Goal: Task Accomplishment & Management: Use online tool/utility

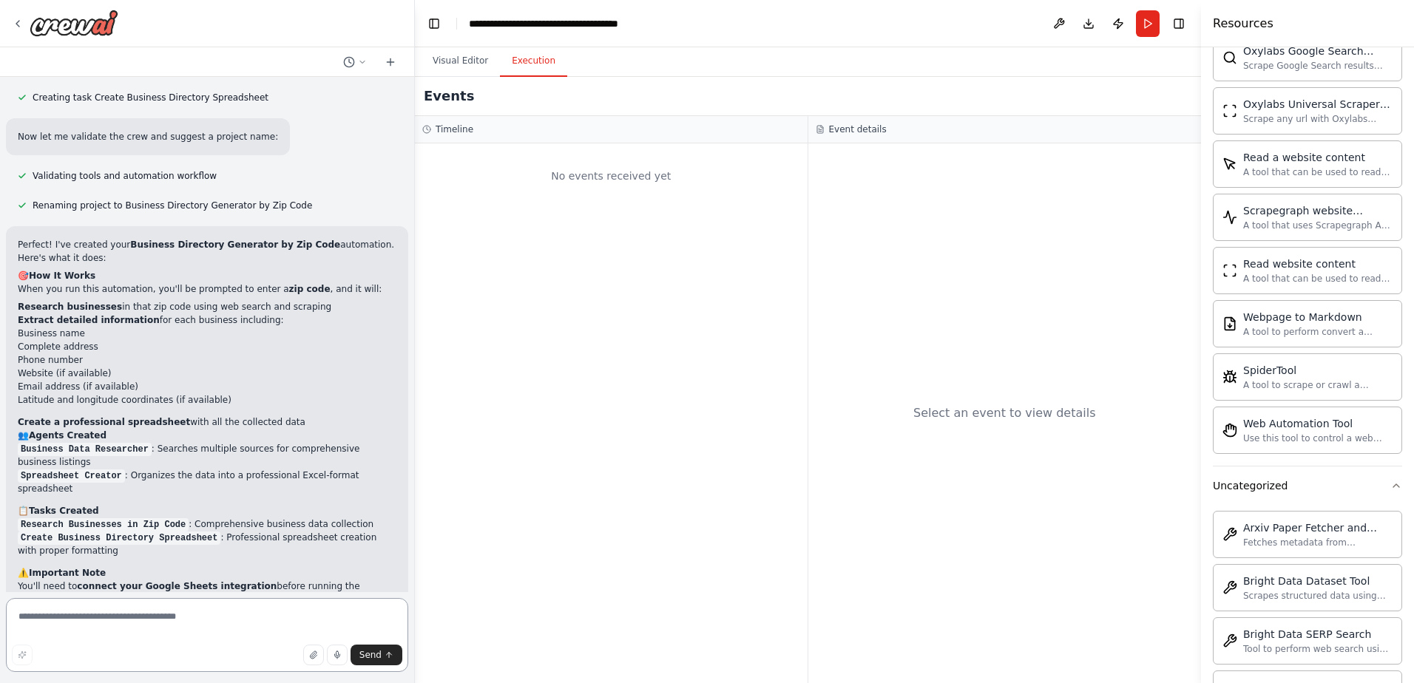
click at [46, 619] on textarea at bounding box center [207, 635] width 402 height 74
type textarea "**********"
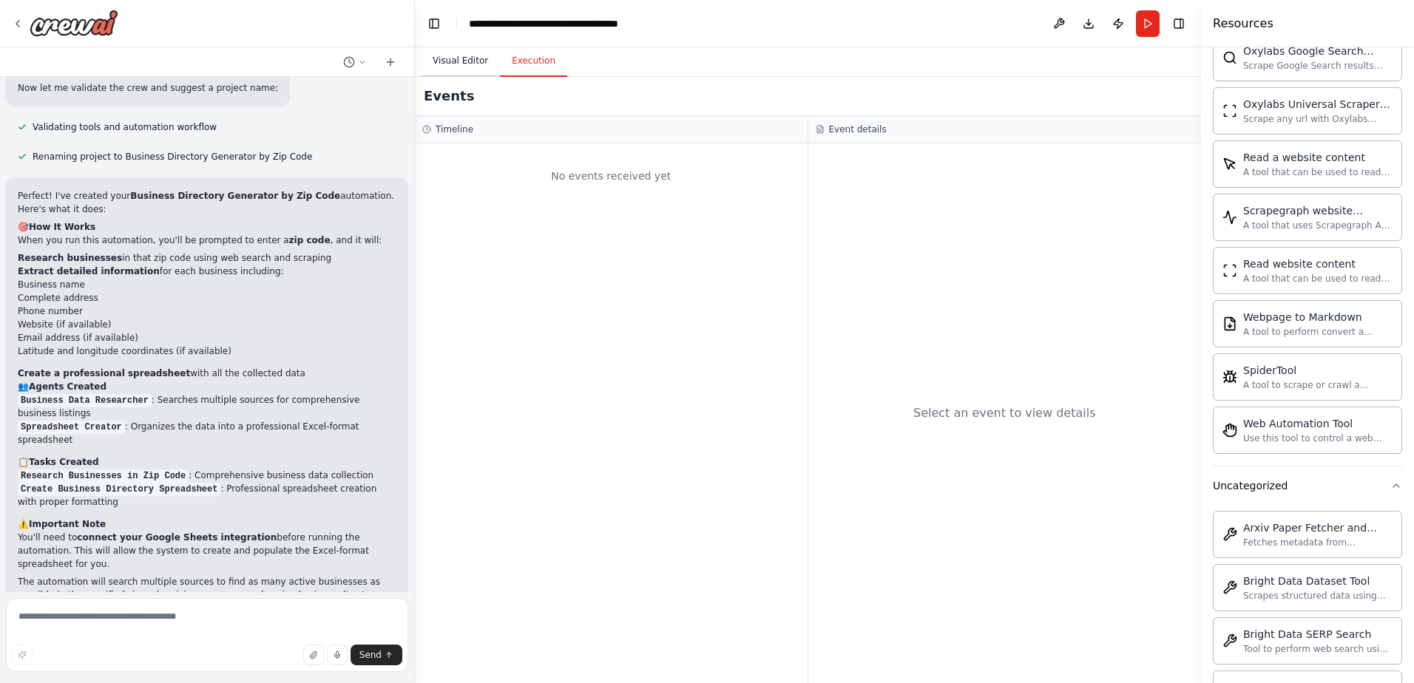
click at [457, 64] on button "Visual Editor" at bounding box center [460, 61] width 79 height 31
click at [519, 61] on button "Execution" at bounding box center [533, 61] width 67 height 31
click at [630, 24] on div "**********" at bounding box center [552, 23] width 166 height 15
click at [668, 27] on header "**********" at bounding box center [808, 23] width 786 height 47
click at [1062, 24] on button at bounding box center [1059, 23] width 24 height 27
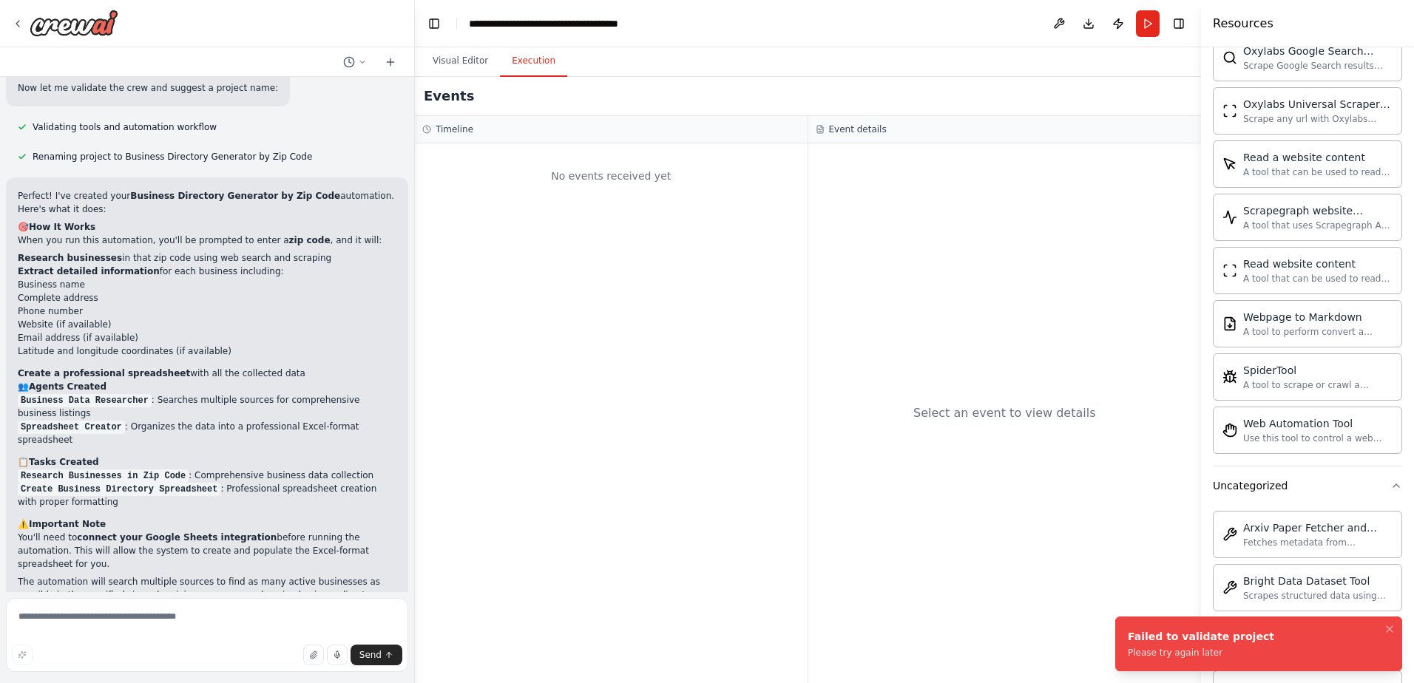
click at [1166, 649] on div "Please try again later" at bounding box center [1201, 653] width 146 height 12
click at [89, 613] on textarea at bounding box center [207, 635] width 402 height 74
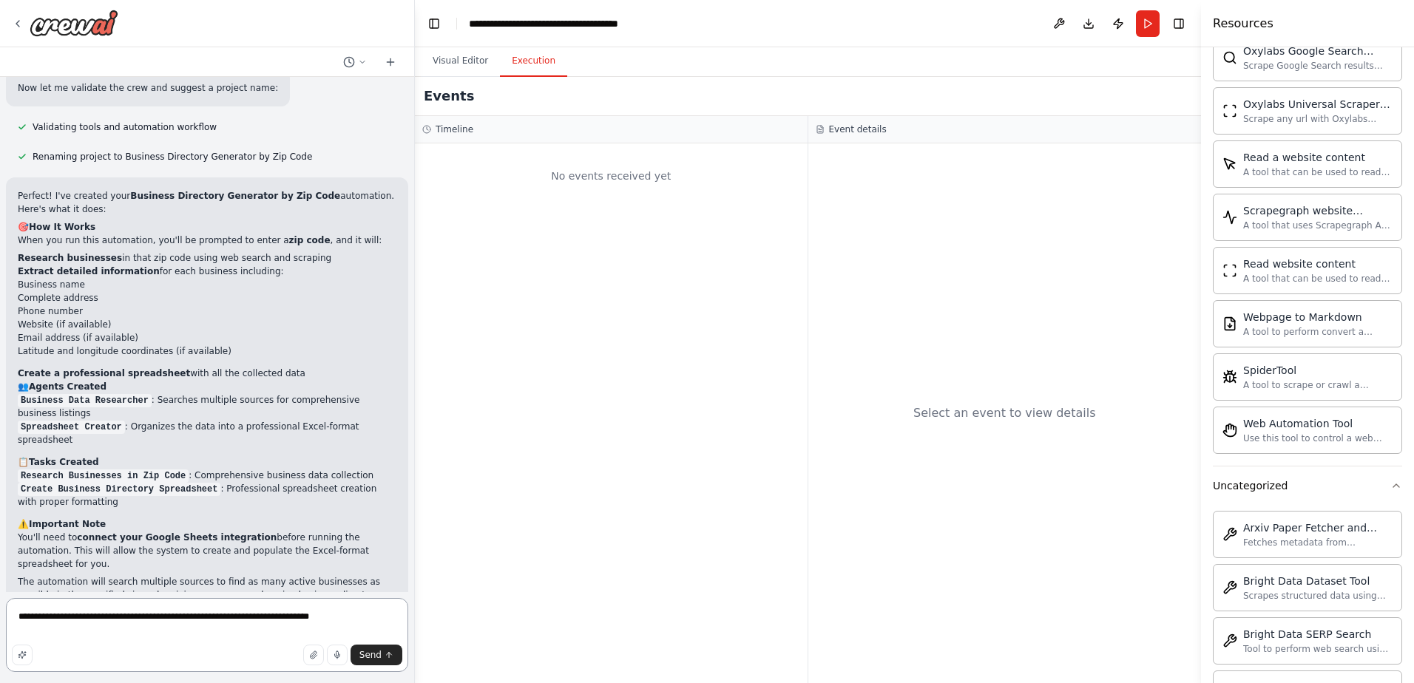
type textarea "**********"
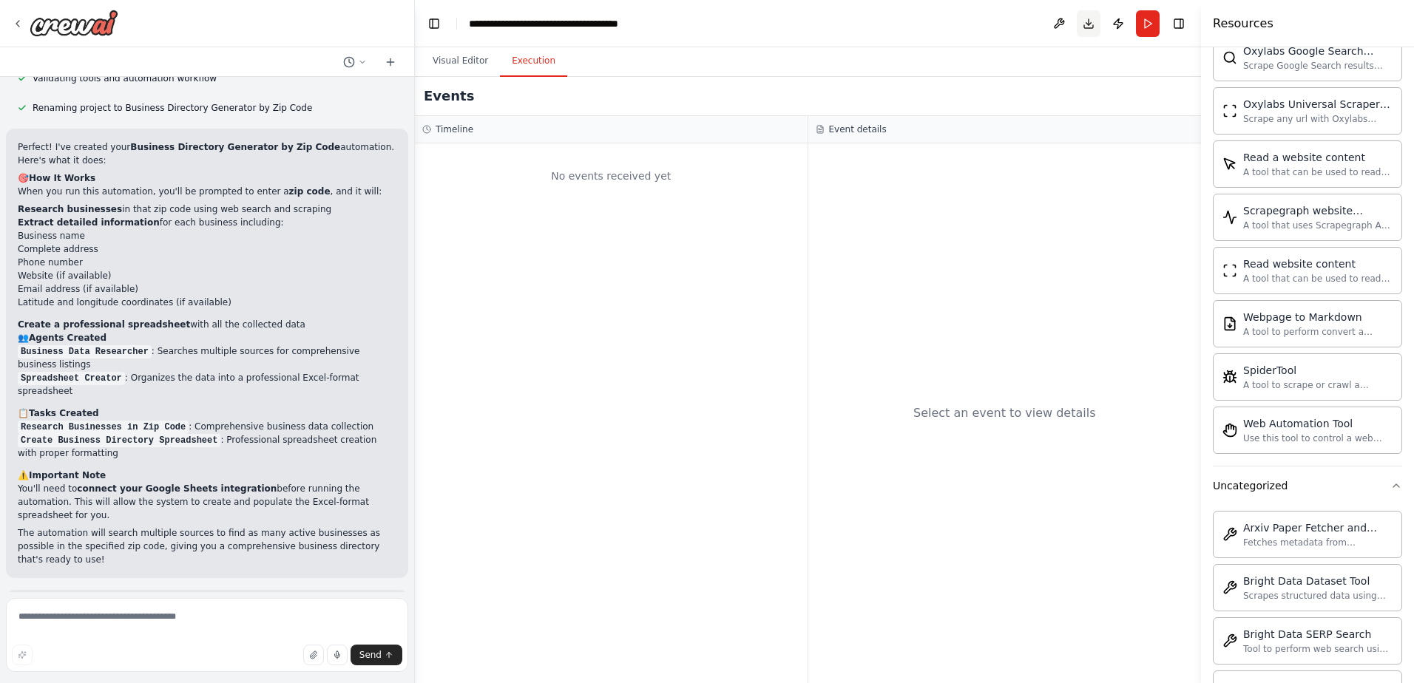
click at [1088, 24] on button "Download" at bounding box center [1089, 23] width 24 height 27
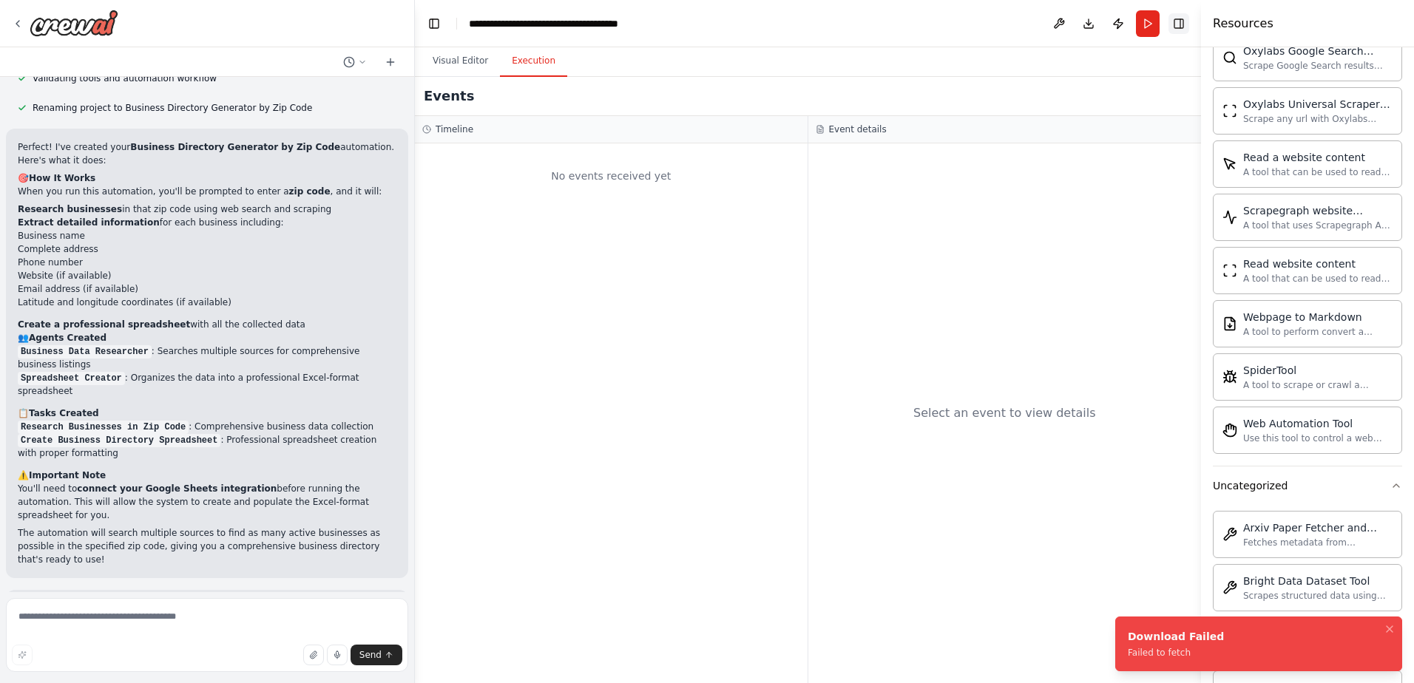
click at [1177, 21] on button "Toggle Right Sidebar" at bounding box center [1179, 23] width 21 height 21
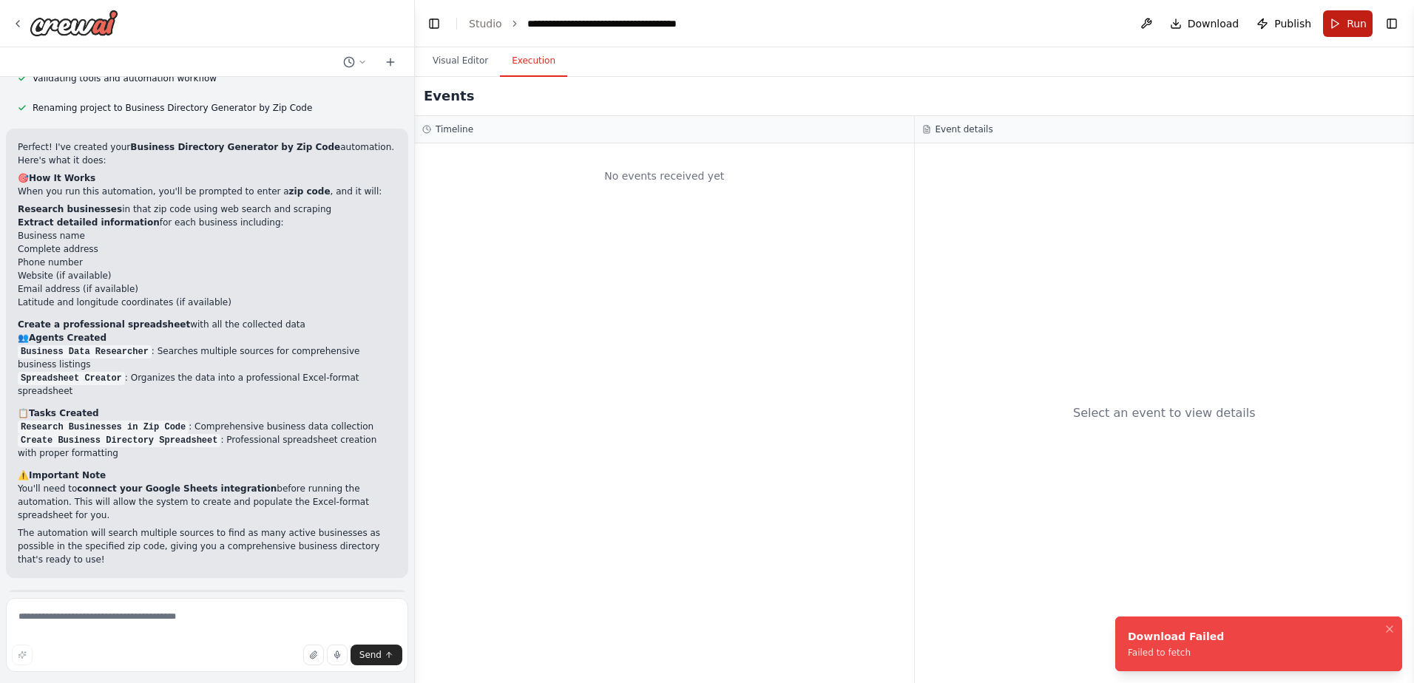
click at [1345, 24] on button "Run" at bounding box center [1348, 23] width 50 height 27
click at [1160, 656] on div "Please try again later" at bounding box center [1201, 653] width 146 height 12
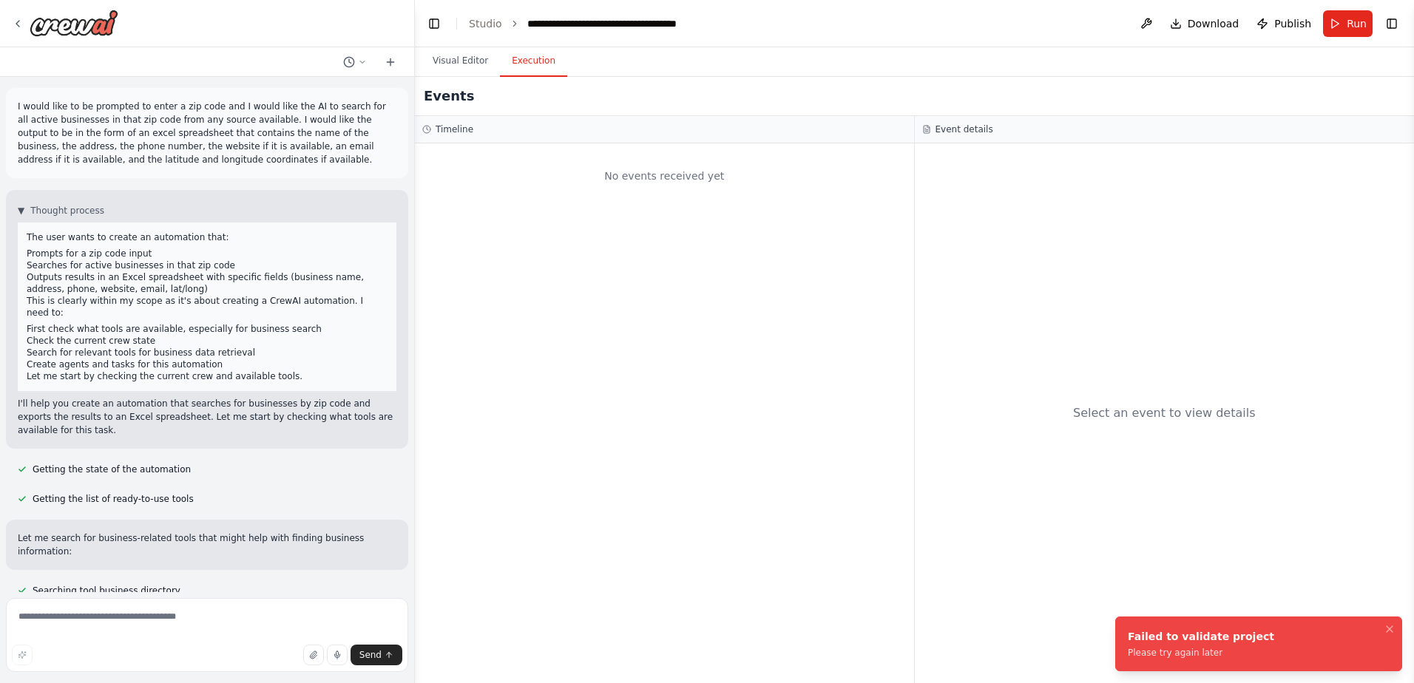
scroll to position [0, 0]
click at [391, 60] on icon at bounding box center [391, 62] width 12 height 12
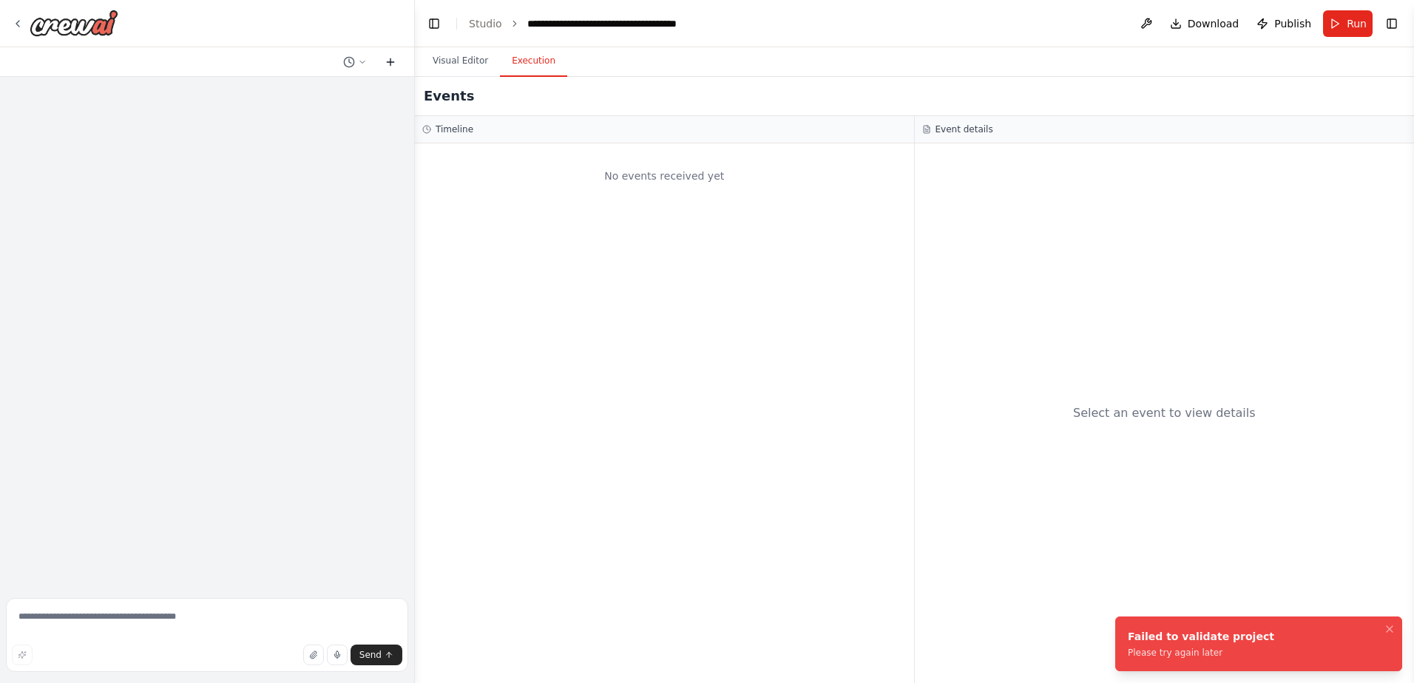
click at [389, 63] on icon at bounding box center [391, 62] width 12 height 12
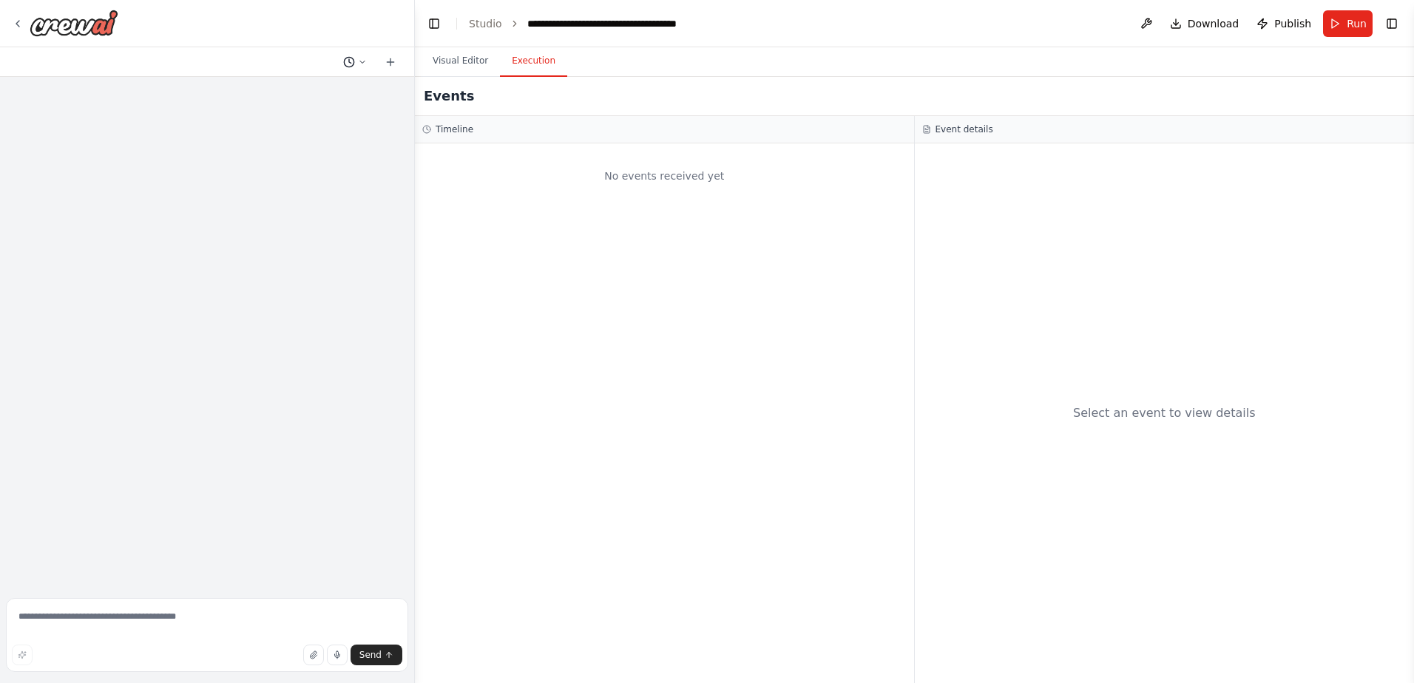
click at [360, 61] on icon at bounding box center [362, 62] width 9 height 9
click at [304, 93] on span "I would like to be prompted to enter a zip code and I would like the AI to sear…" at bounding box center [291, 93] width 96 height 12
click at [361, 61] on icon at bounding box center [362, 62] width 9 height 9
click at [367, 92] on span "Yesterday 02:11 PM" at bounding box center [376, 93] width 62 height 12
click at [433, 21] on button "Toggle Left Sidebar" at bounding box center [434, 23] width 21 height 21
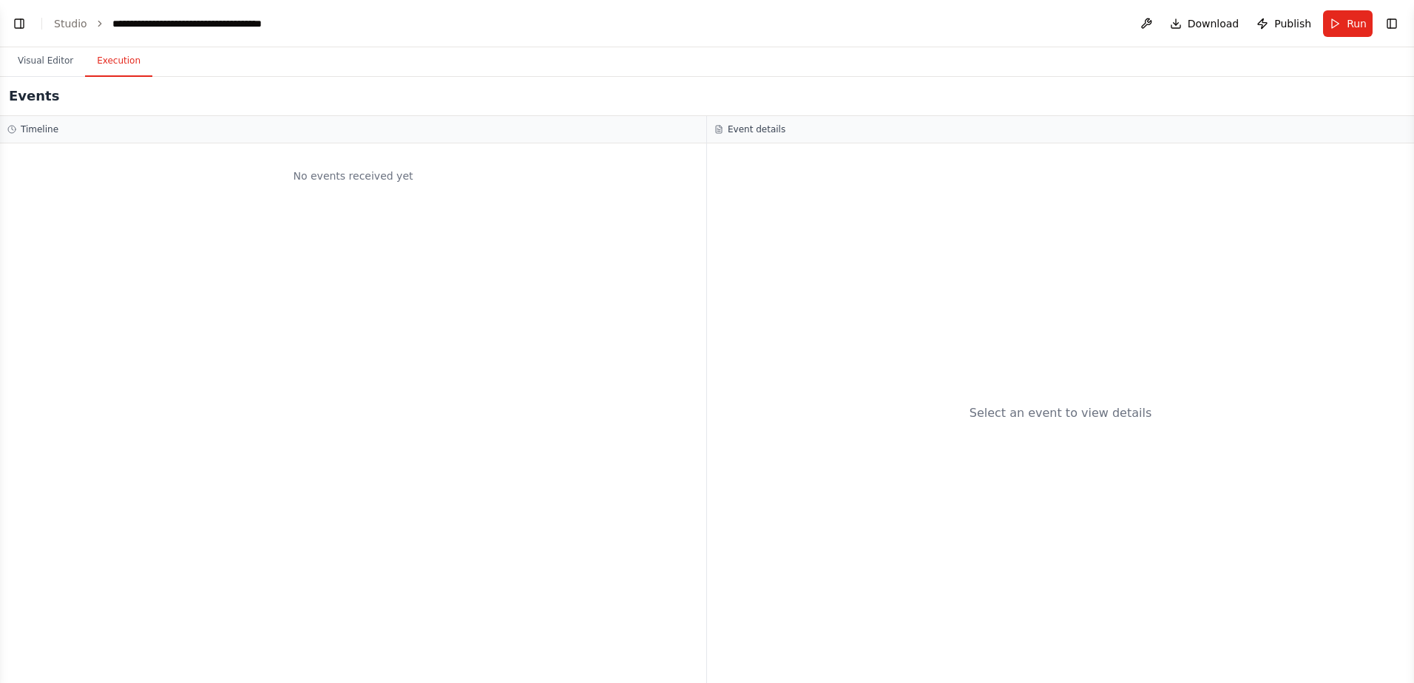
click at [13, 18] on button "Toggle Left Sidebar" at bounding box center [19, 23] width 21 height 21
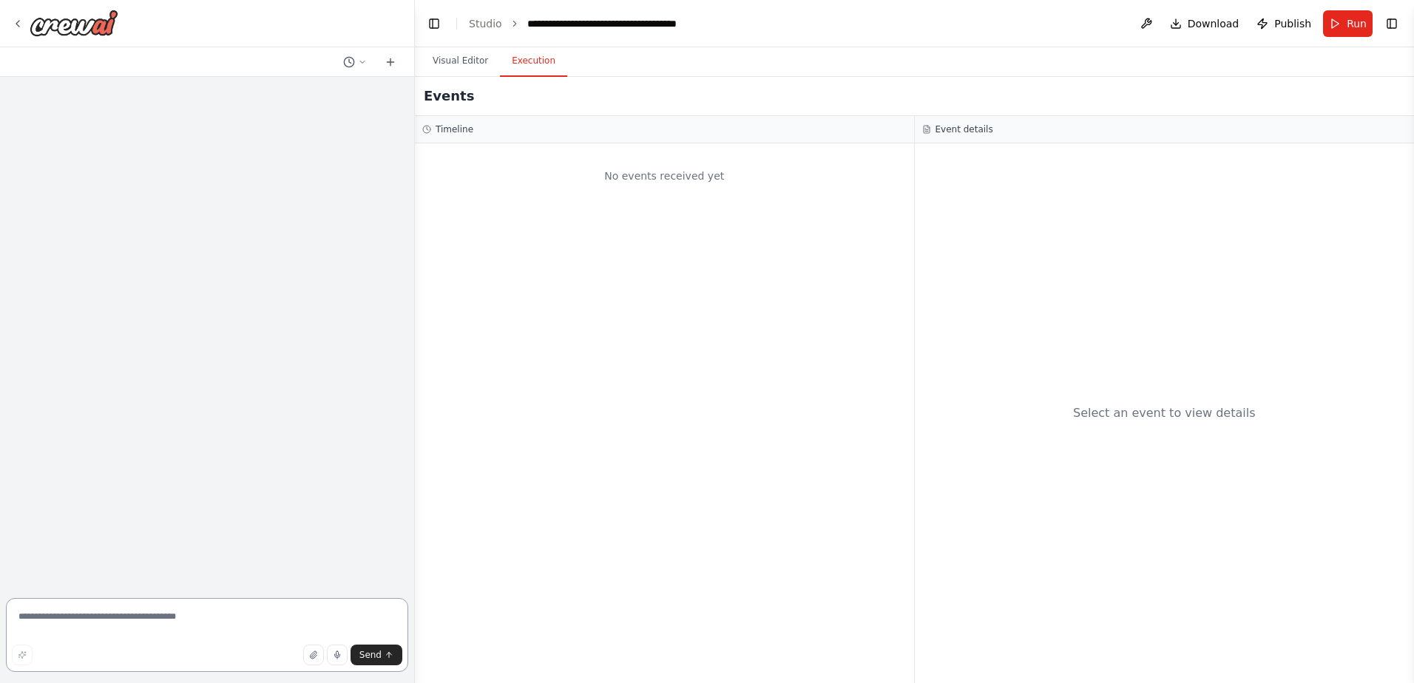
click at [56, 628] on textarea at bounding box center [207, 635] width 402 height 74
click at [30, 623] on textarea at bounding box center [207, 635] width 402 height 74
click at [57, 620] on textarea at bounding box center [207, 635] width 402 height 74
click at [476, 25] on link "Studio" at bounding box center [485, 24] width 33 height 12
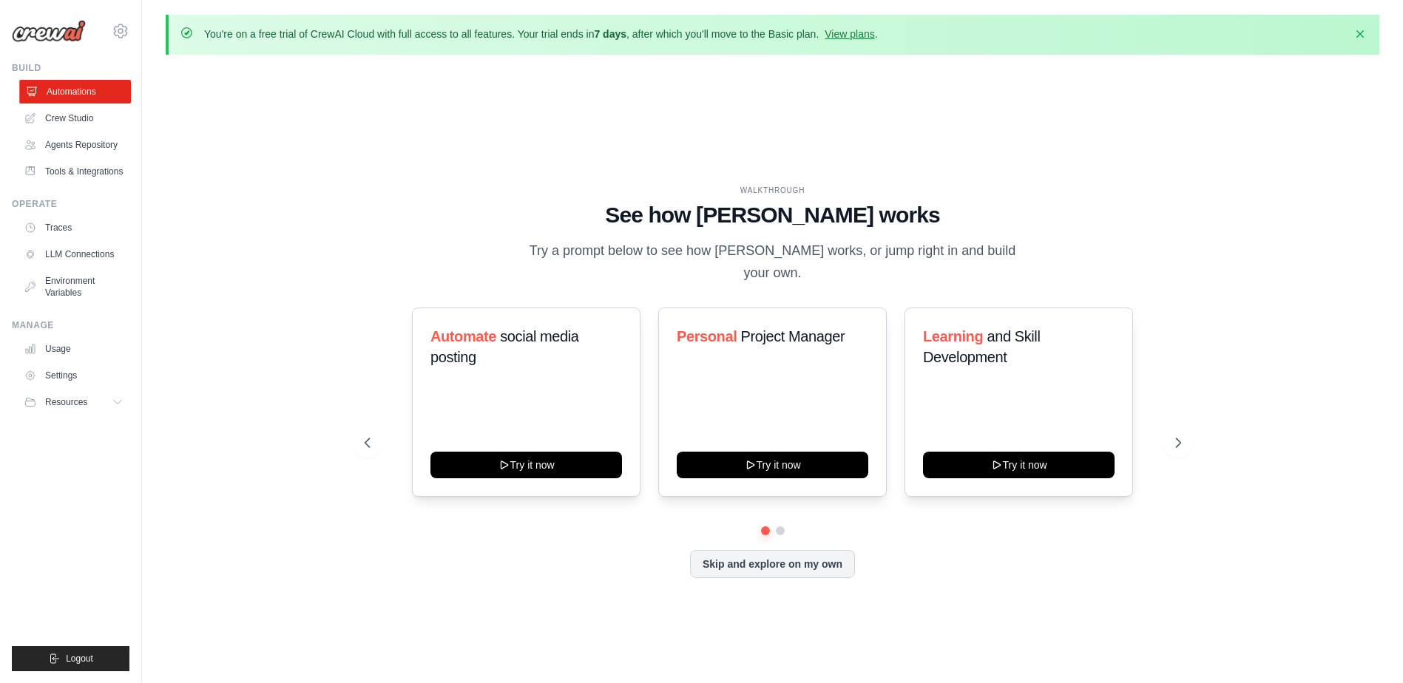
click at [64, 87] on link "Automations" at bounding box center [75, 92] width 112 height 24
click at [67, 117] on link "Crew Studio" at bounding box center [75, 118] width 112 height 24
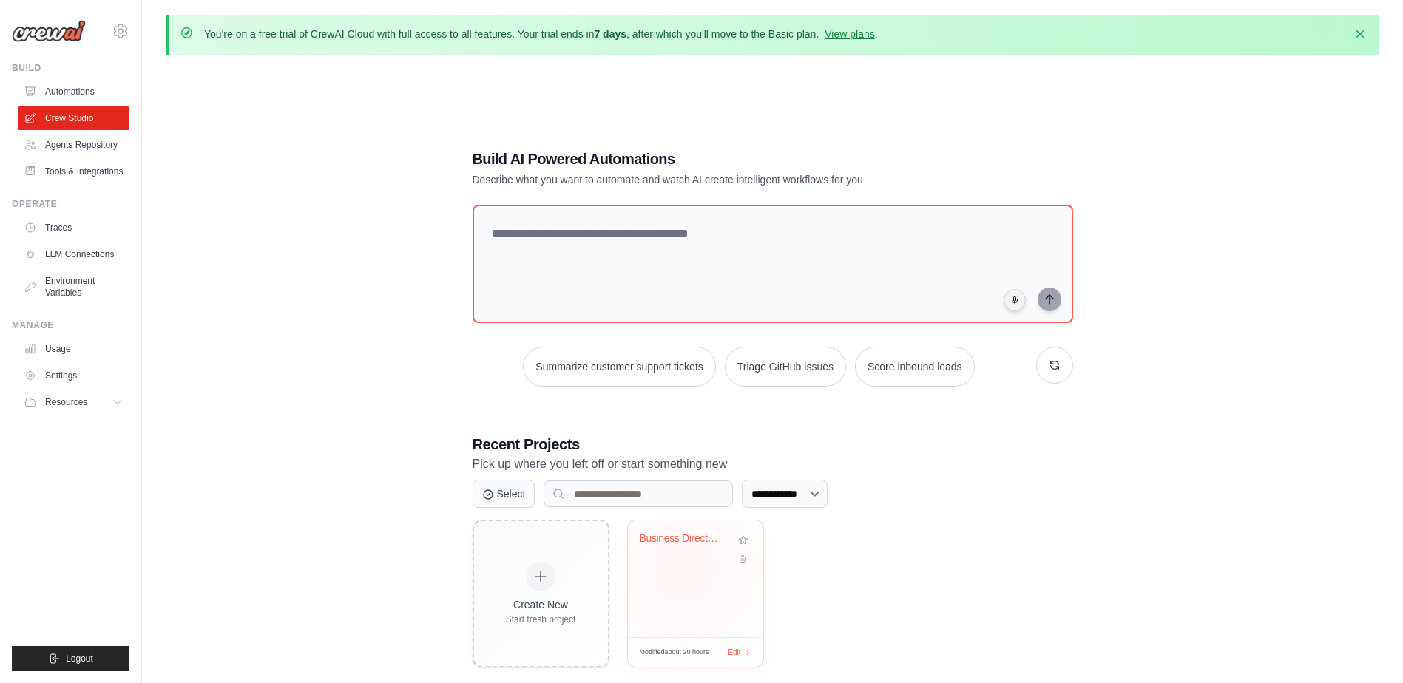
click at [684, 570] on div "Business Directory Generator by Zip..." at bounding box center [695, 579] width 135 height 117
click at [70, 120] on link "Crew Studio" at bounding box center [75, 118] width 112 height 24
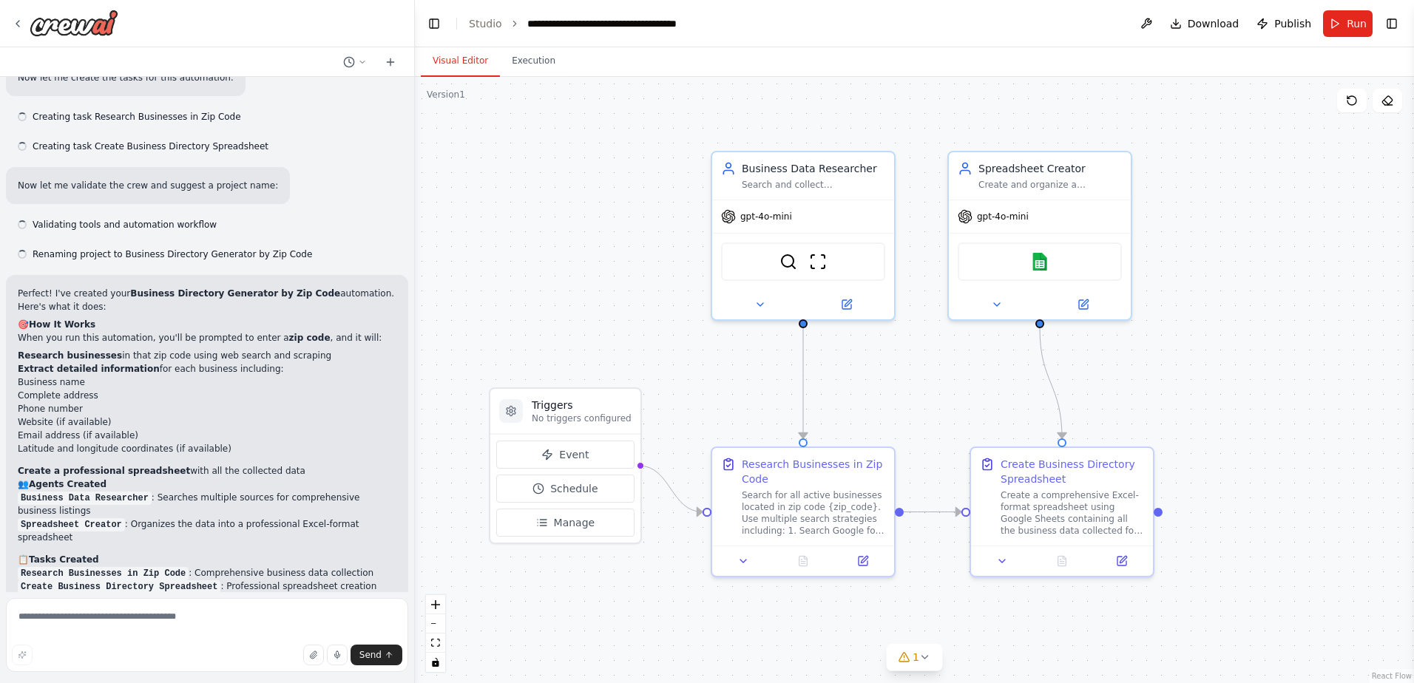
scroll to position [1998, 0]
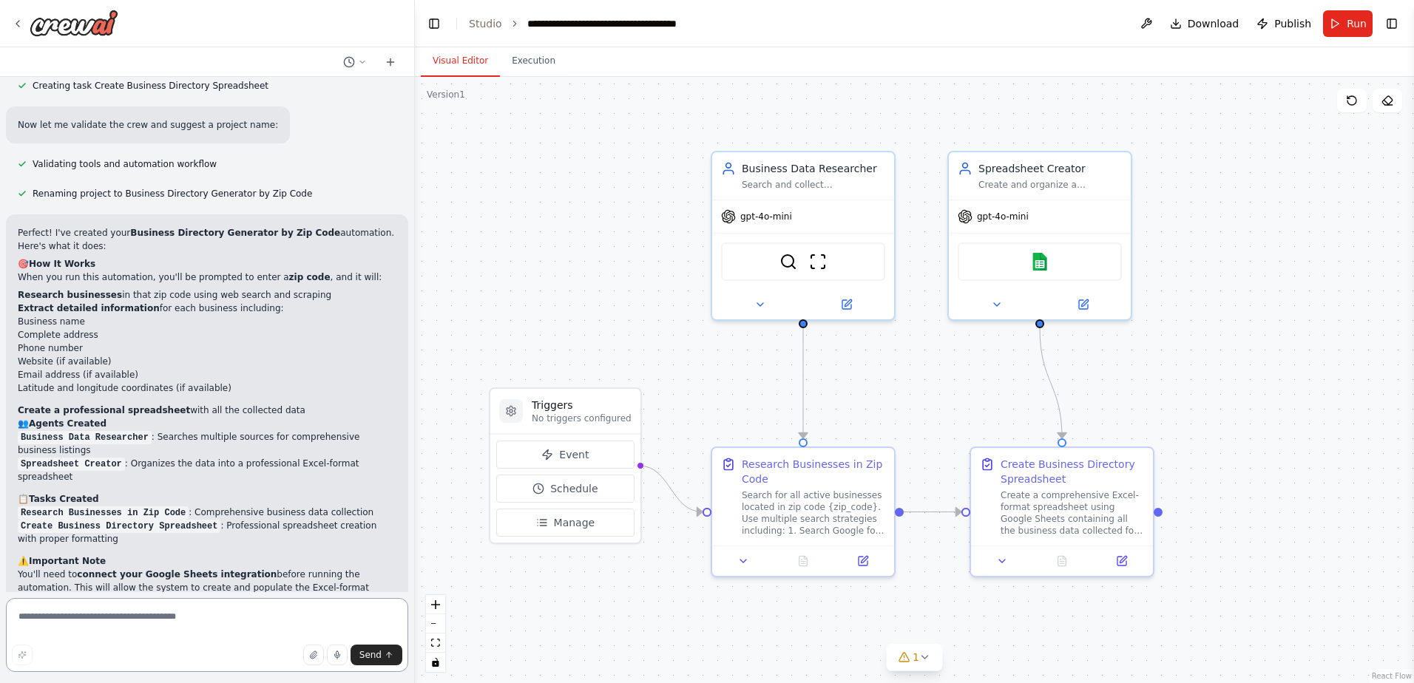
click at [38, 623] on textarea at bounding box center [207, 635] width 402 height 74
type textarea "**********"
click at [373, 656] on span "Send" at bounding box center [370, 655] width 22 height 12
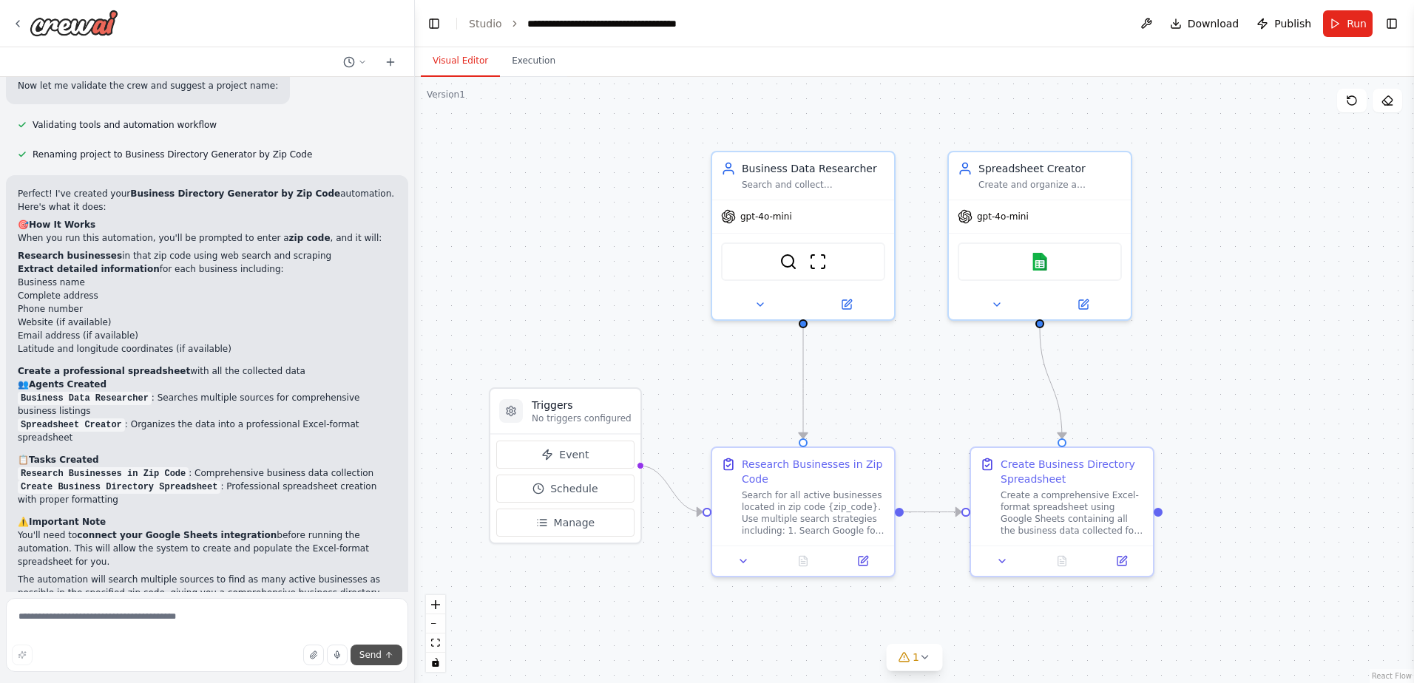
scroll to position [2071, 0]
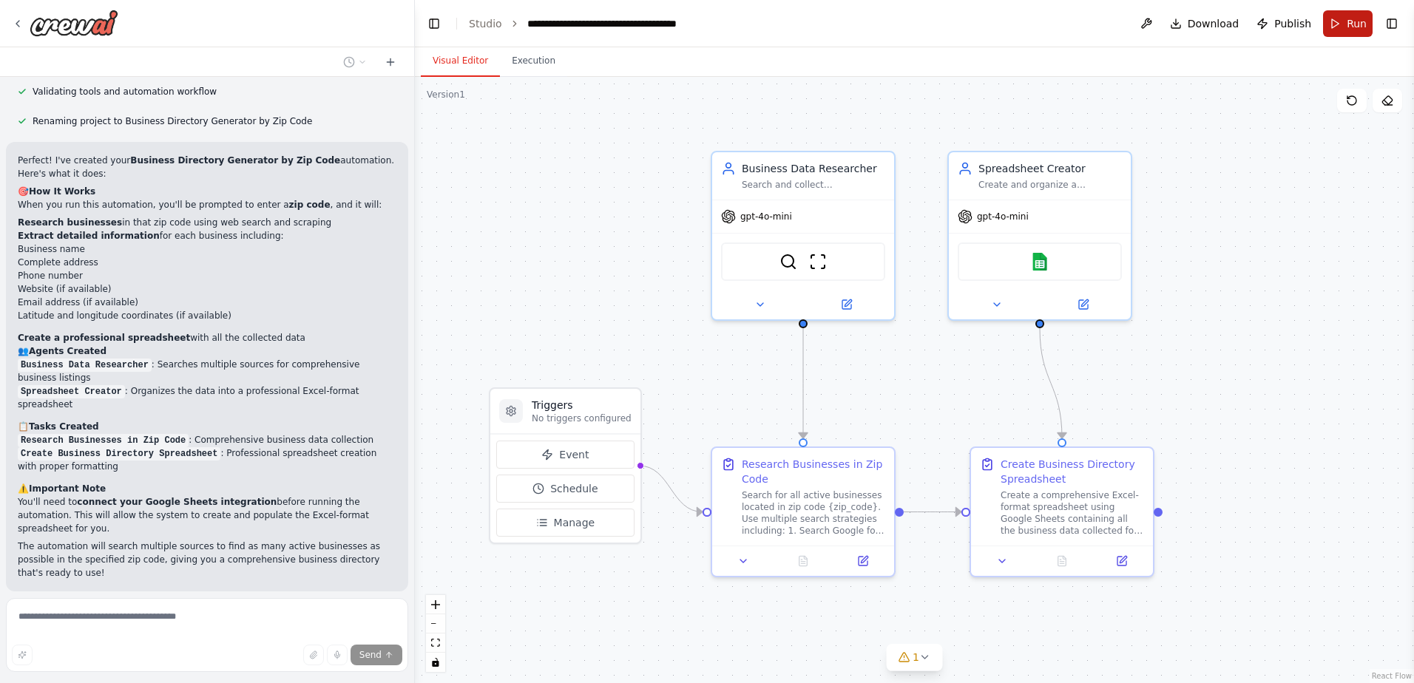
click at [1342, 23] on button "Run" at bounding box center [1348, 23] width 50 height 27
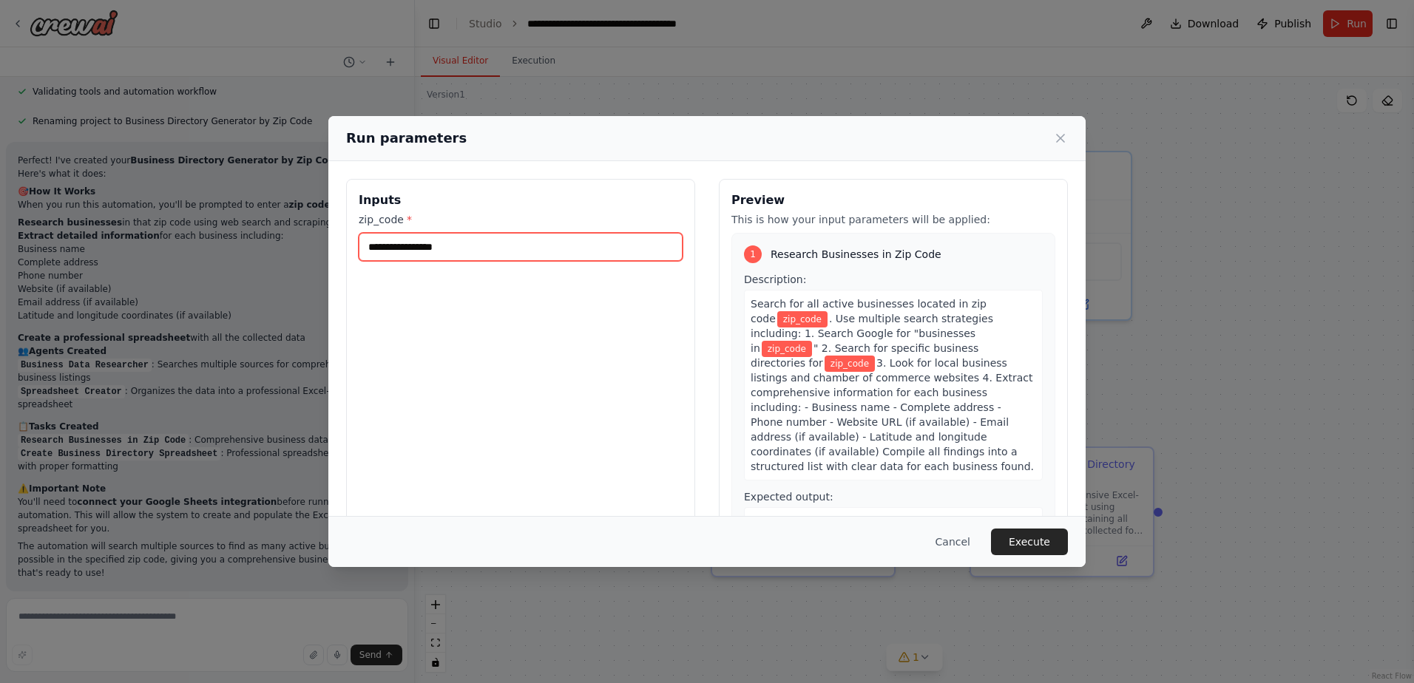
click at [449, 244] on input "zip_code *" at bounding box center [521, 247] width 324 height 28
type input "*****"
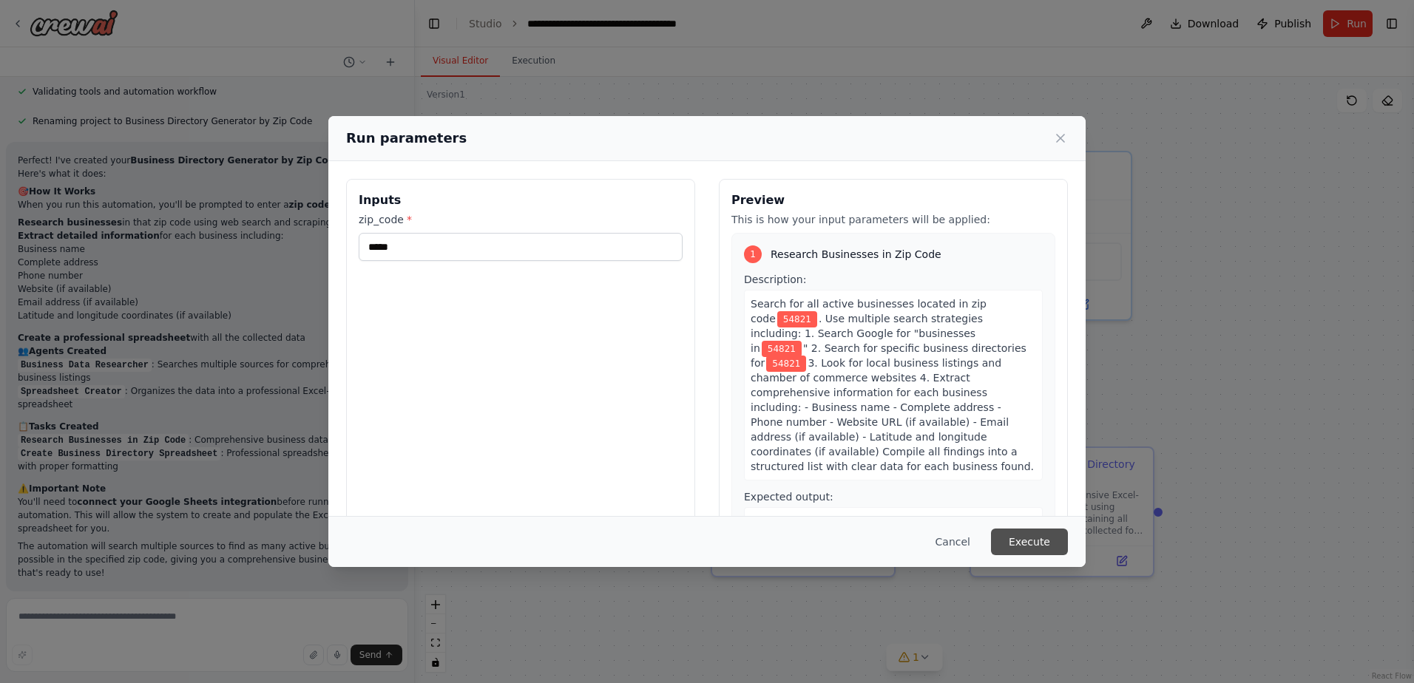
click at [1029, 542] on button "Execute" at bounding box center [1029, 542] width 77 height 27
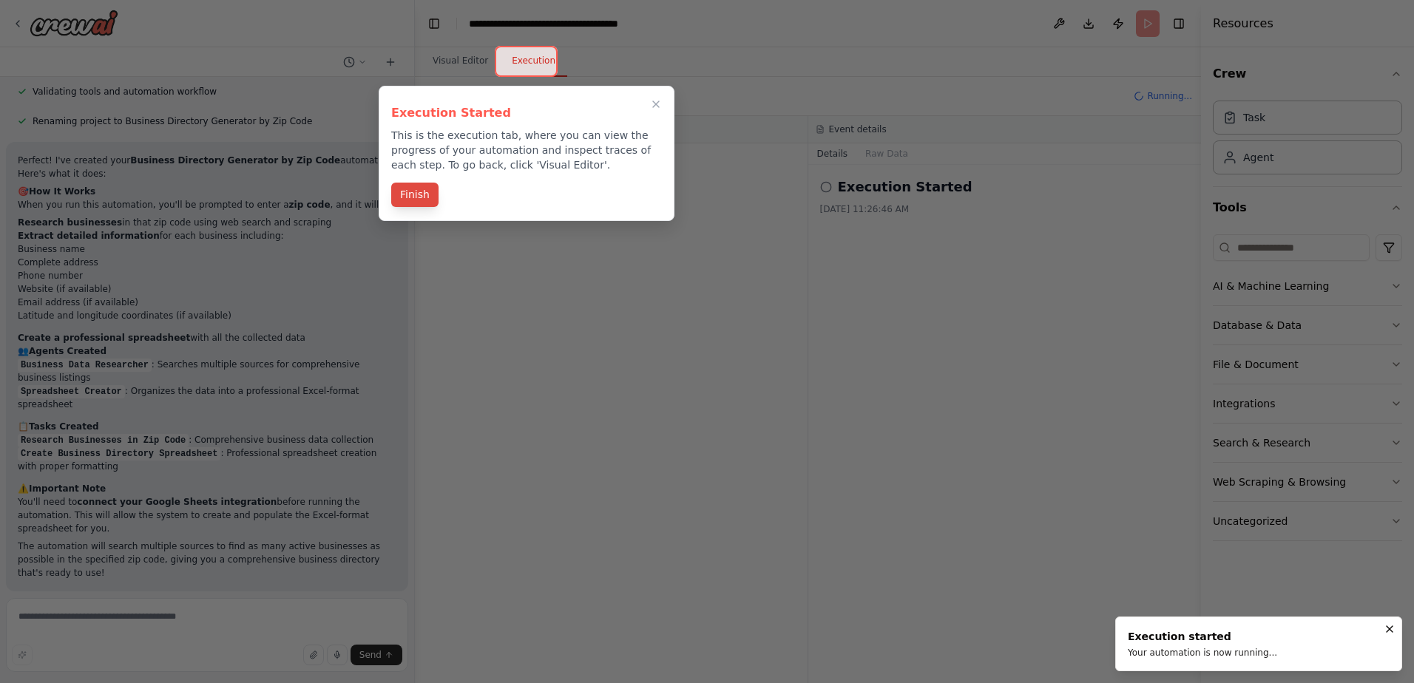
click at [402, 192] on button "Finish" at bounding box center [414, 195] width 47 height 24
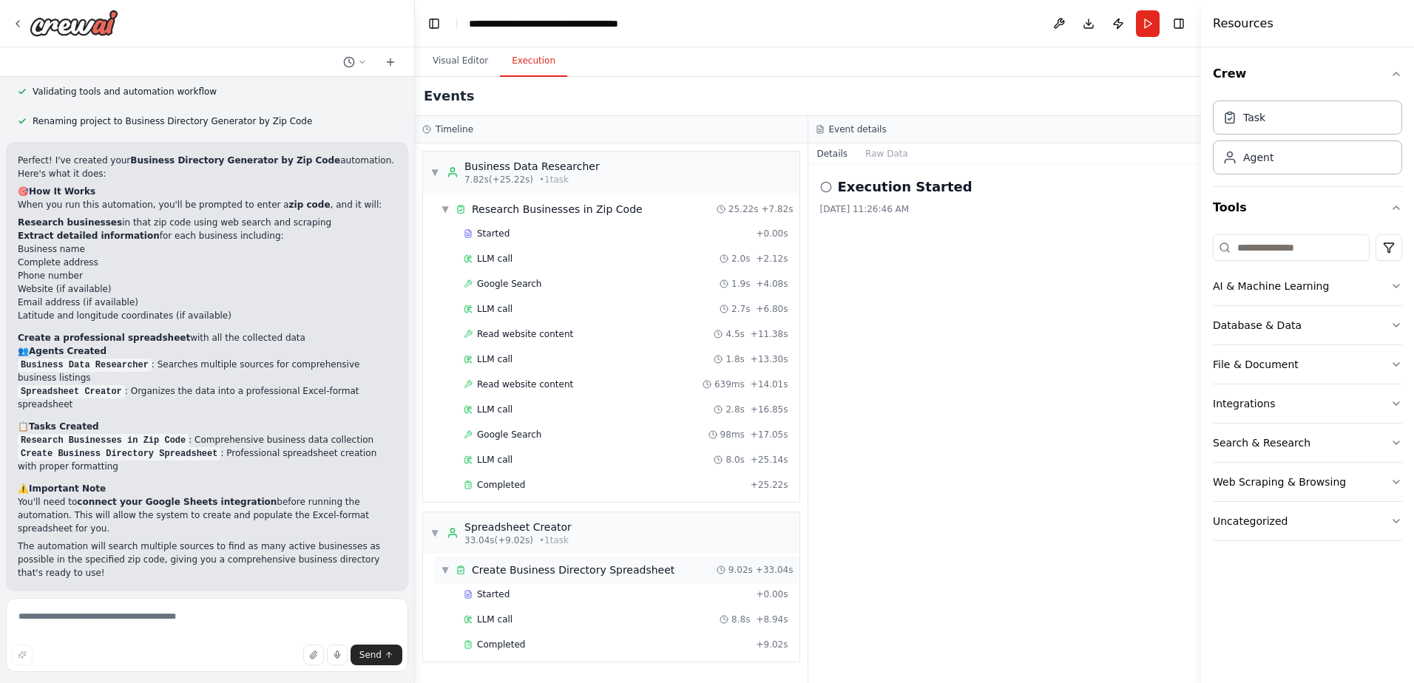
click at [499, 569] on span "Create Business Directory Spreadsheet" at bounding box center [573, 570] width 203 height 15
click at [876, 155] on button "Raw Data" at bounding box center [886, 153] width 61 height 21
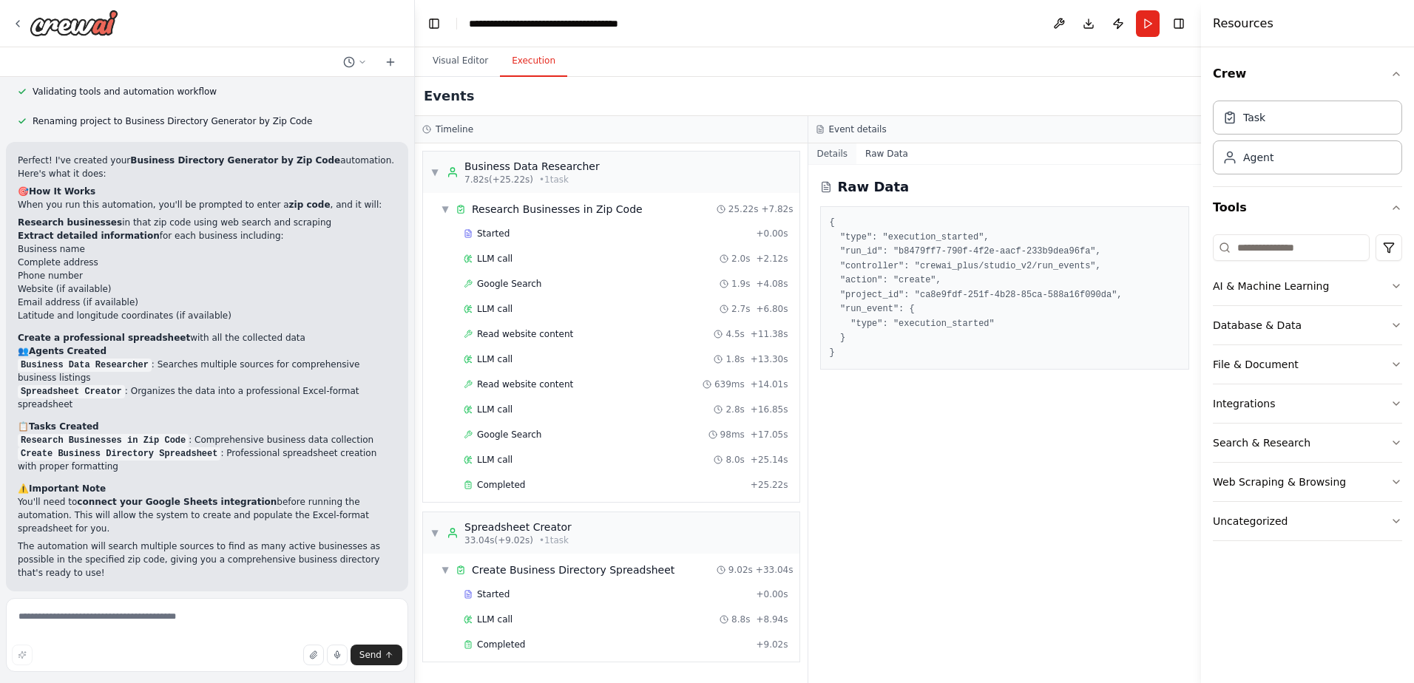
click at [829, 155] on button "Details" at bounding box center [832, 153] width 49 height 21
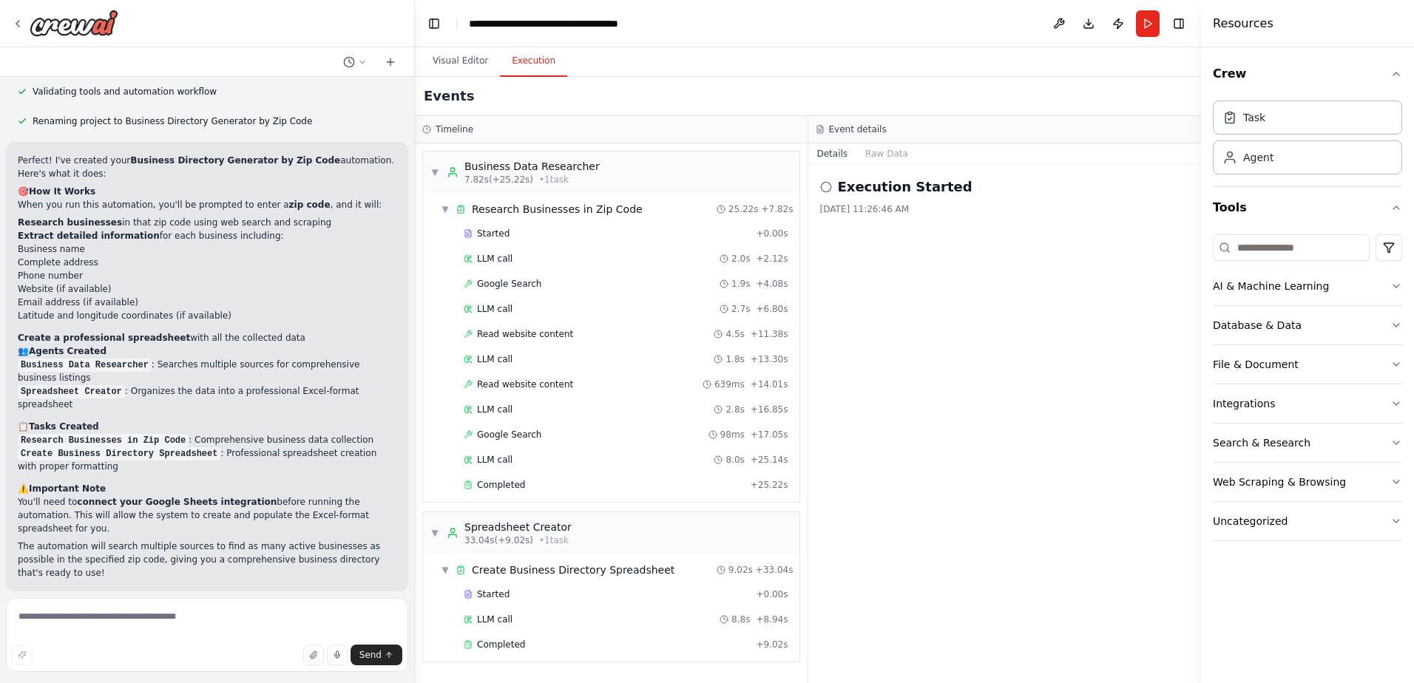
scroll to position [1997, 0]
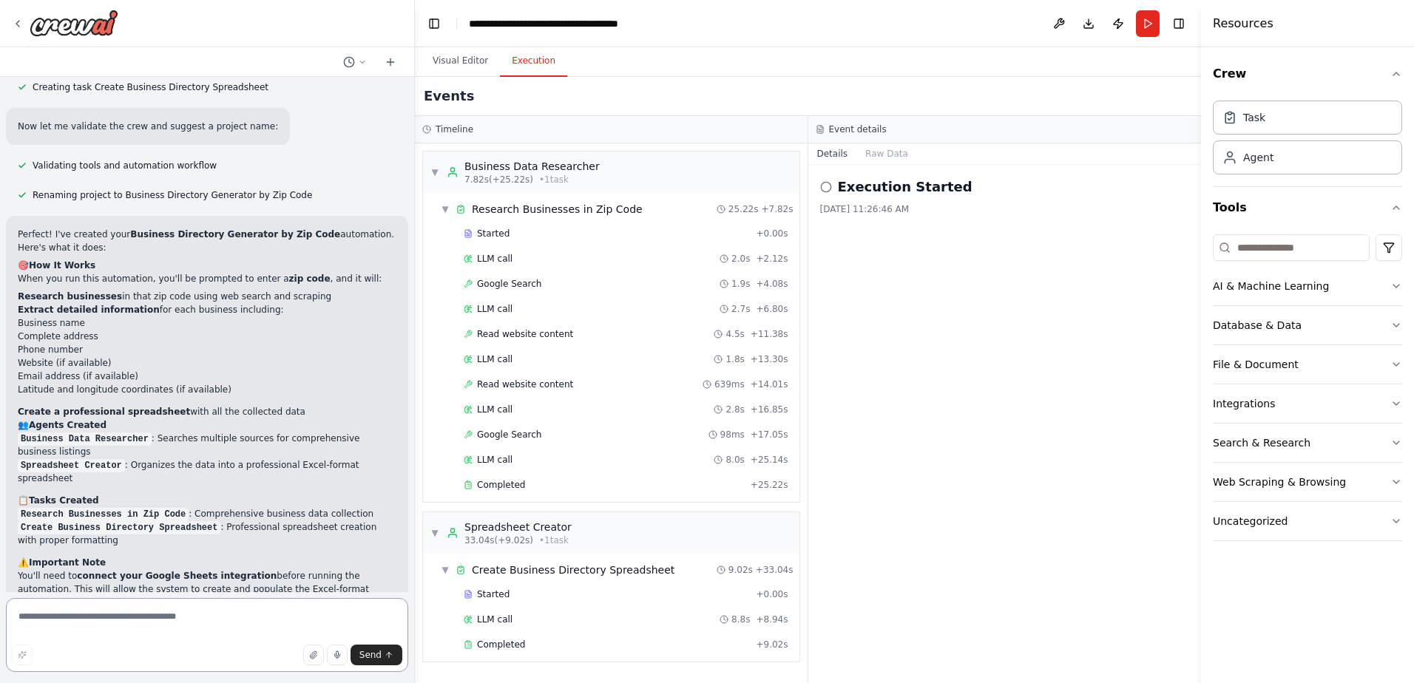
click at [92, 618] on textarea at bounding box center [207, 635] width 402 height 74
type textarea "**********"
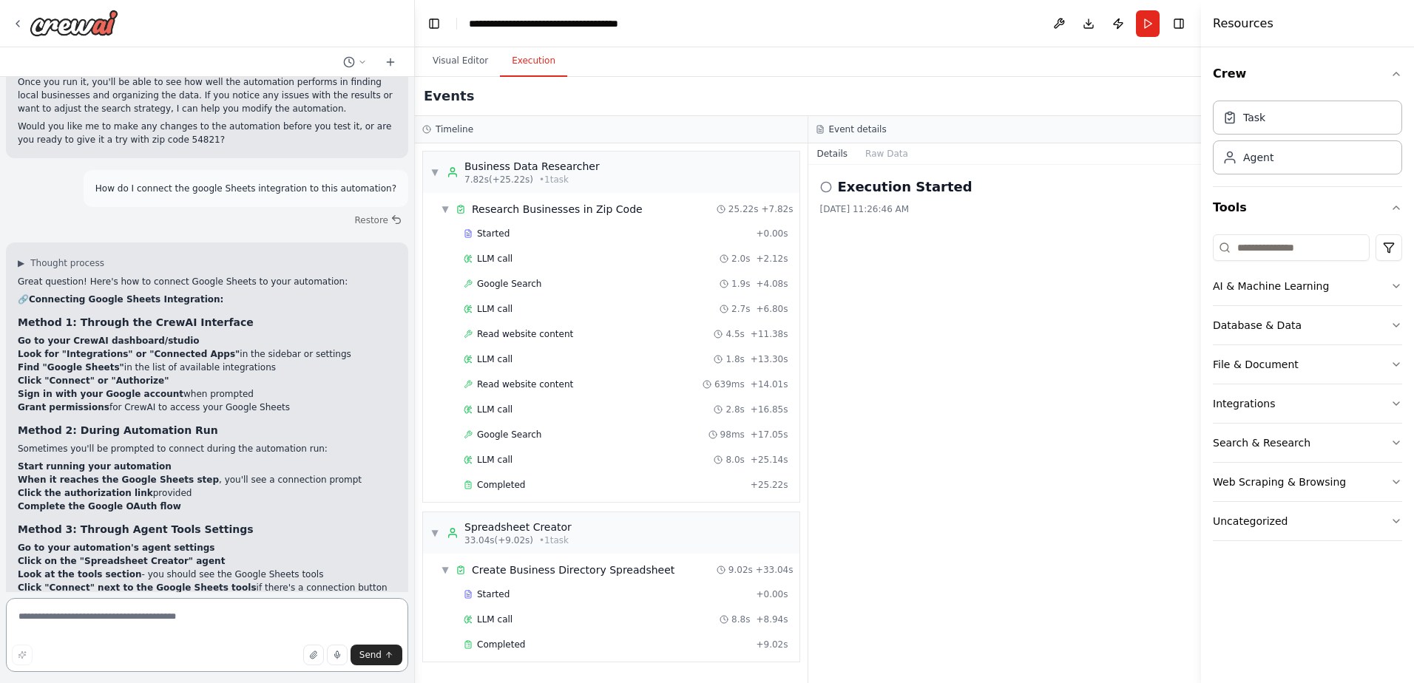
scroll to position [3063, 0]
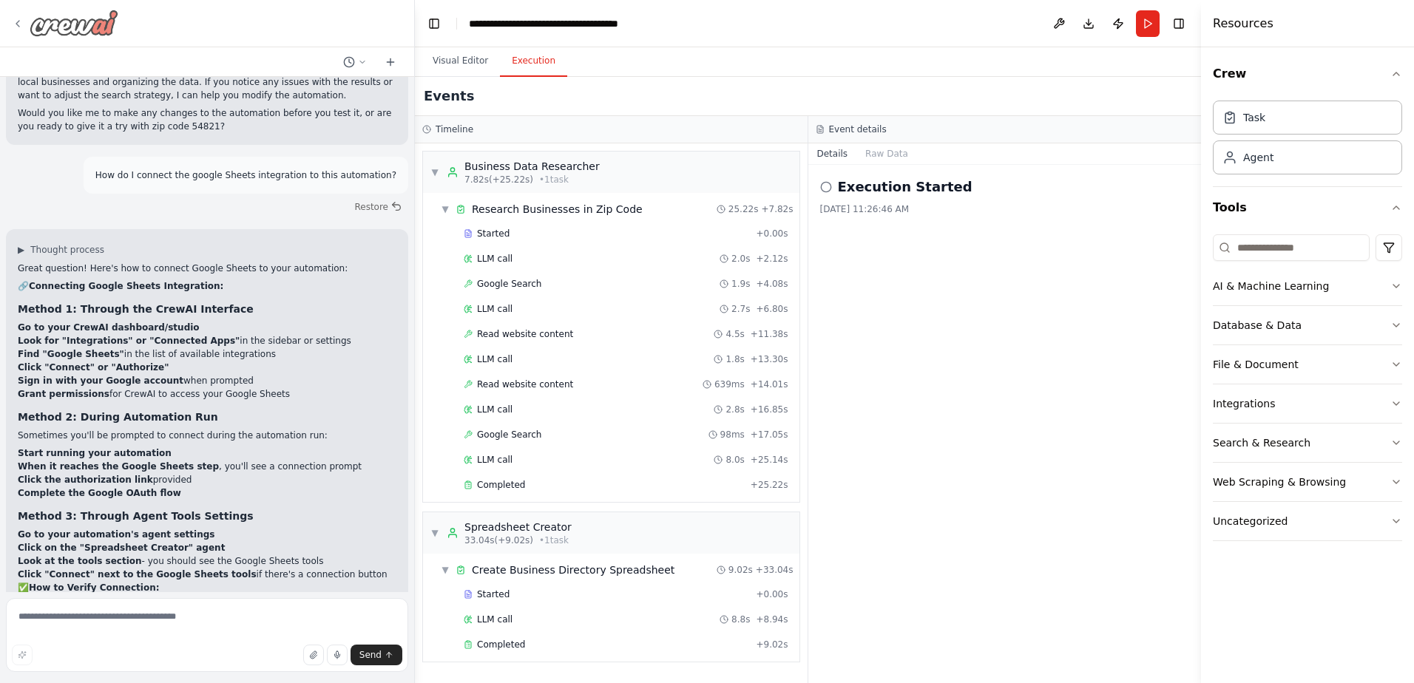
click at [20, 23] on icon at bounding box center [18, 24] width 12 height 12
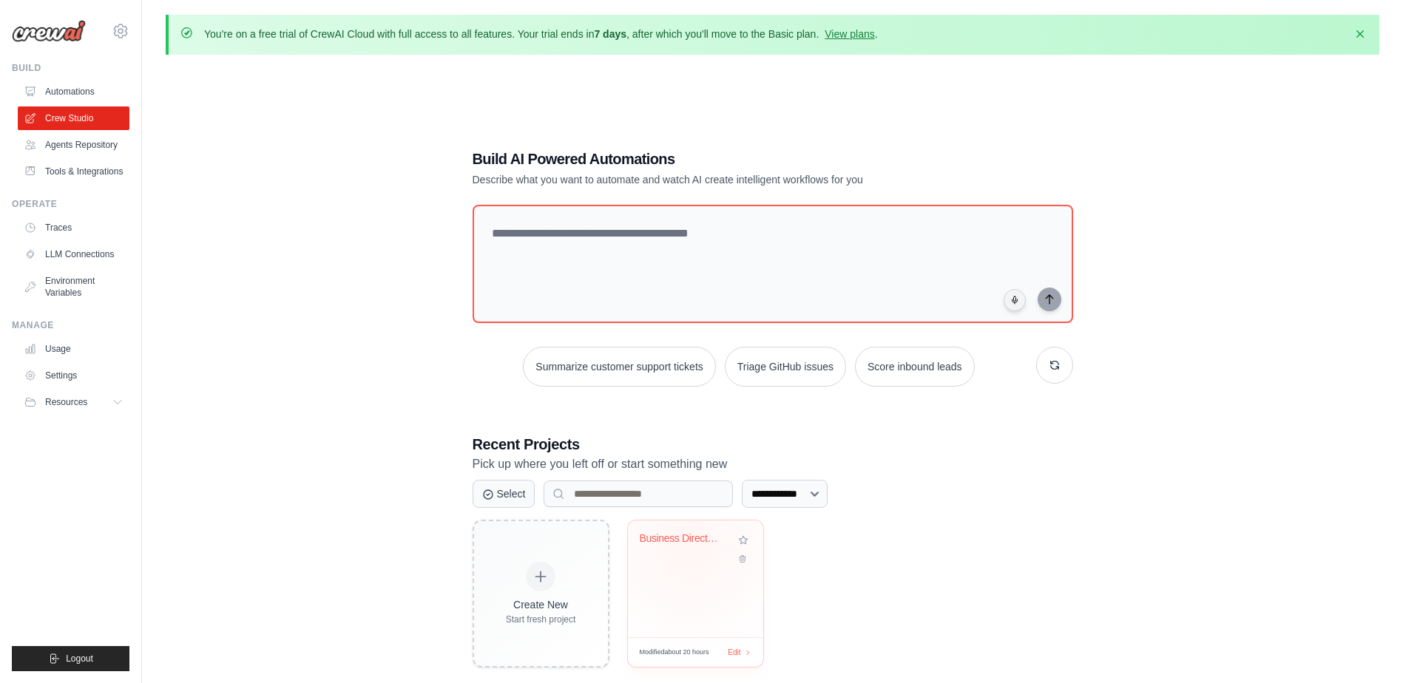
click at [689, 550] on div "Business Directory Generator by Zip..." at bounding box center [696, 549] width 112 height 34
click at [56, 375] on link "Settings" at bounding box center [75, 376] width 112 height 24
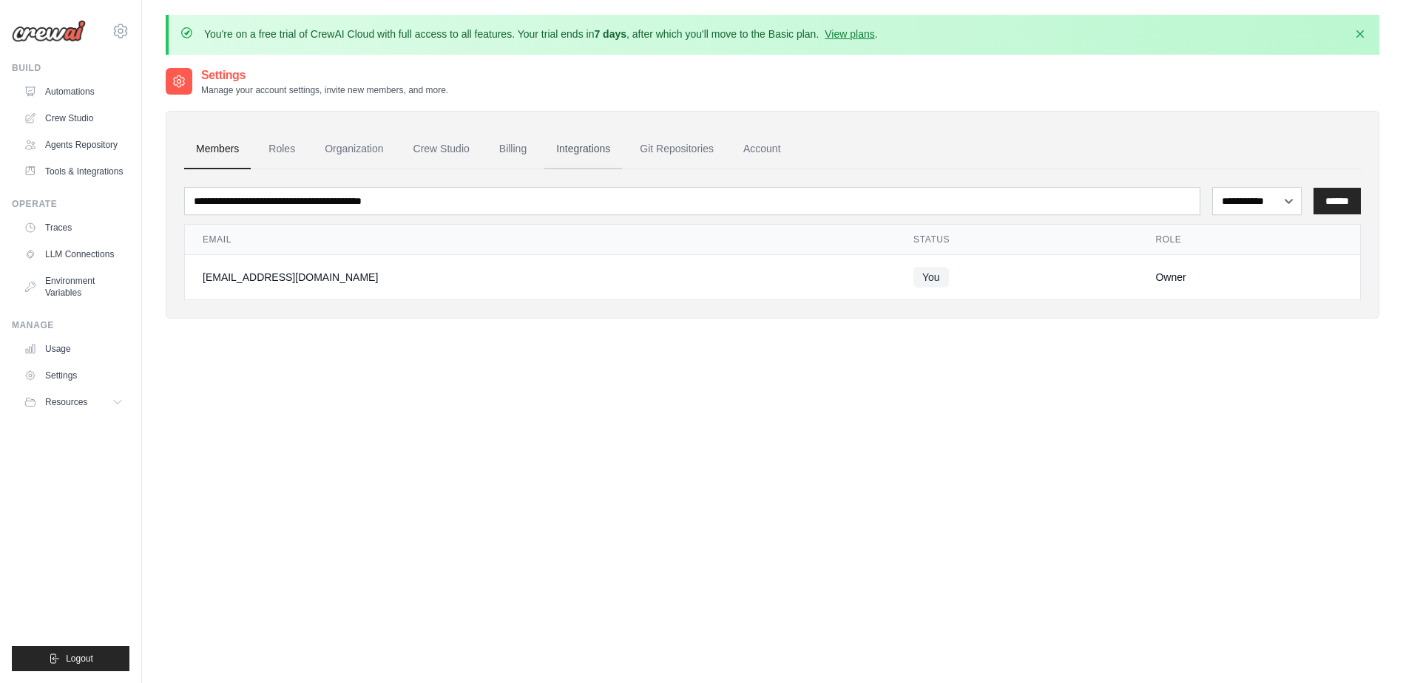
click at [578, 148] on link "Integrations" at bounding box center [583, 149] width 78 height 40
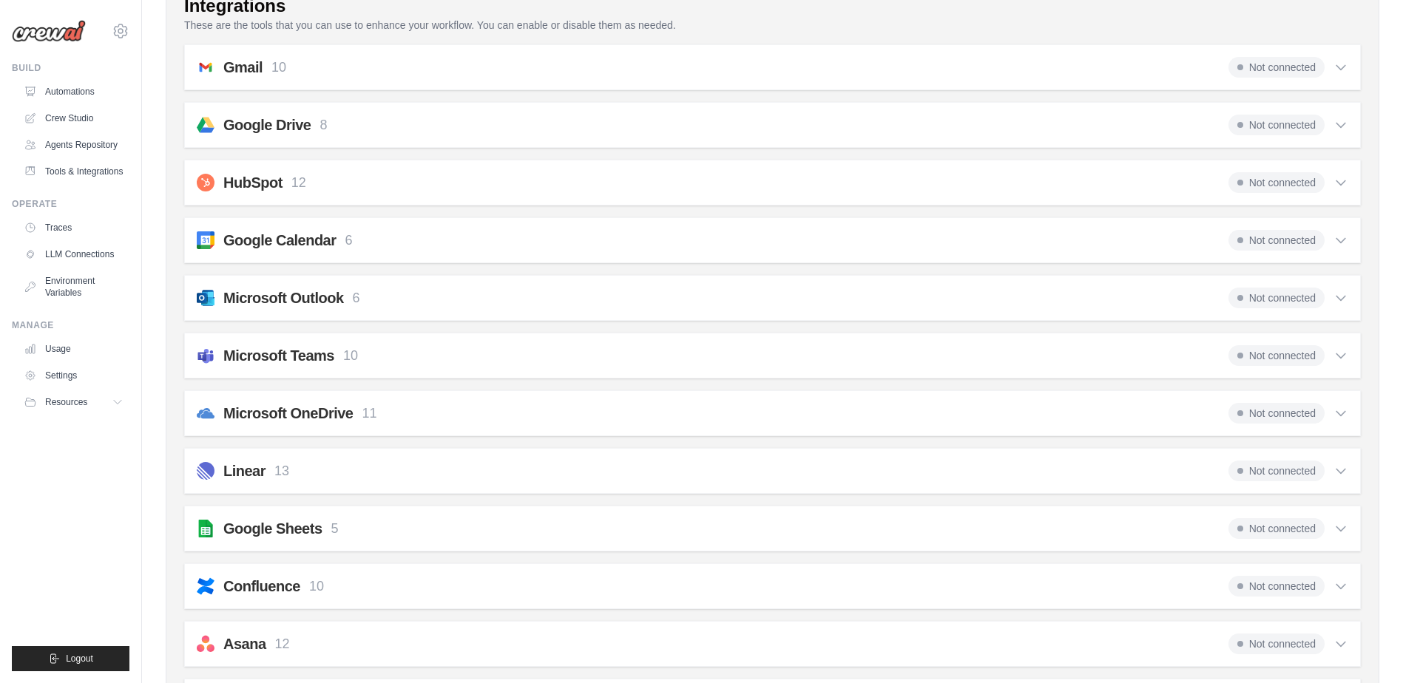
scroll to position [370, 0]
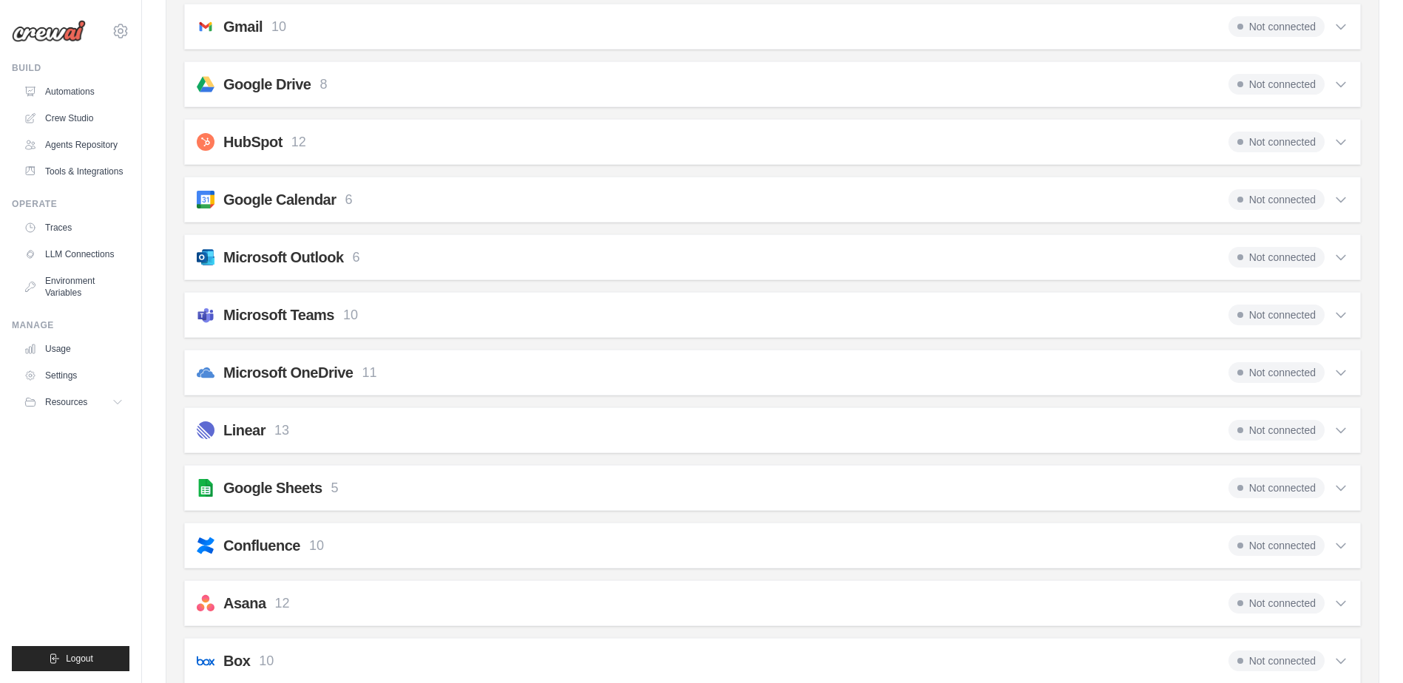
click at [1341, 484] on icon at bounding box center [1340, 488] width 15 height 15
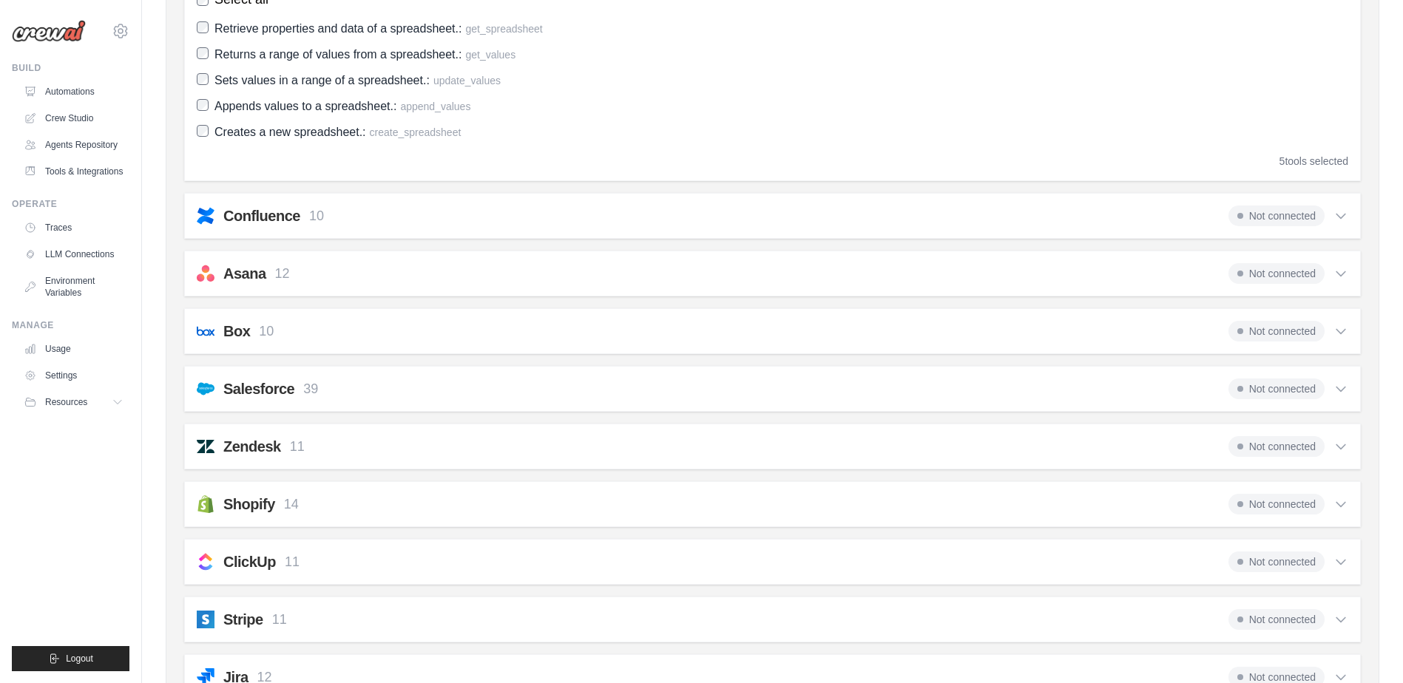
scroll to position [658, 0]
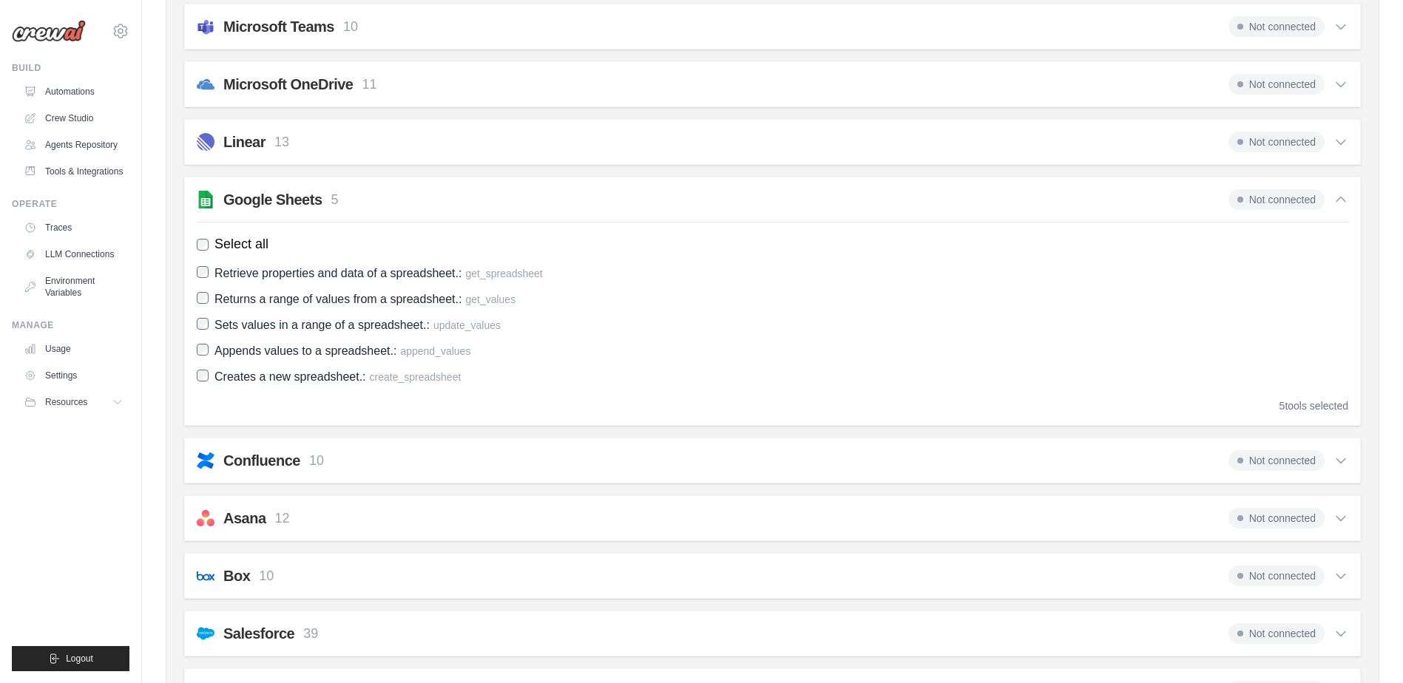
click at [1261, 201] on span "Not connected" at bounding box center [1276, 199] width 96 height 21
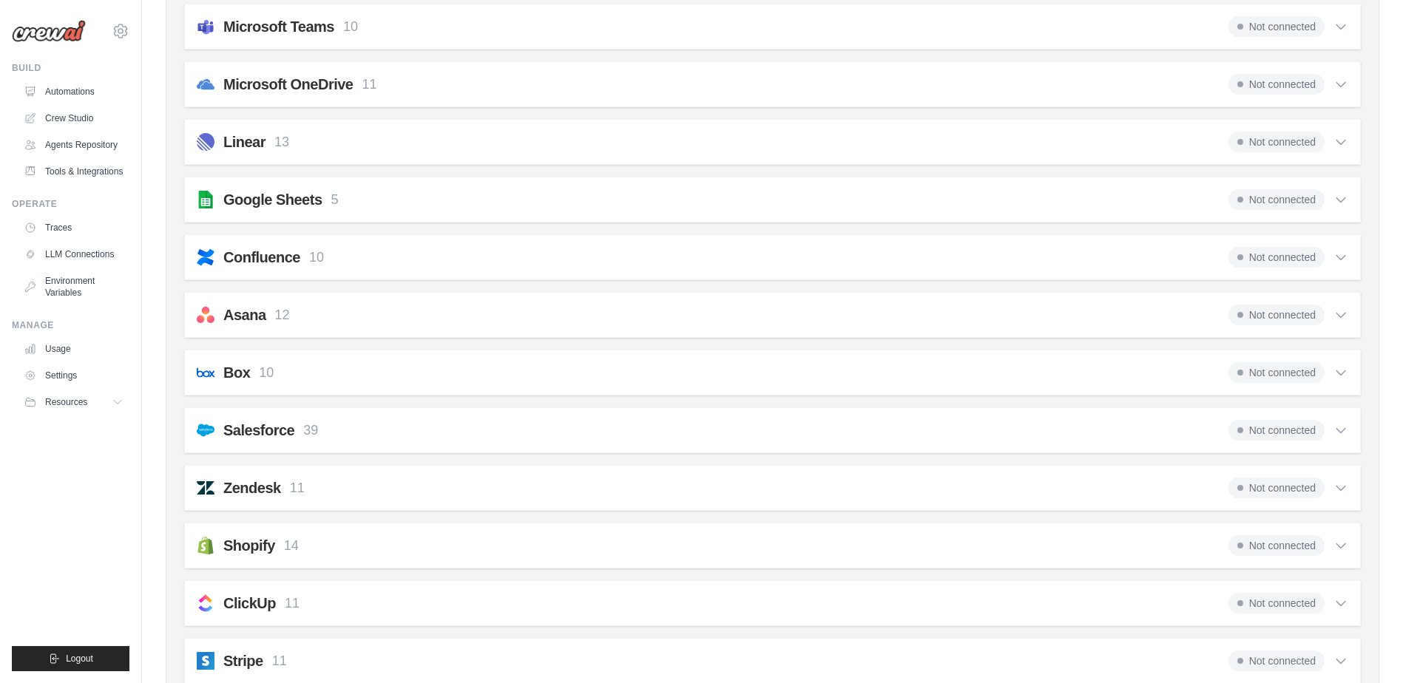
click at [1257, 201] on span "Not connected" at bounding box center [1276, 199] width 96 height 21
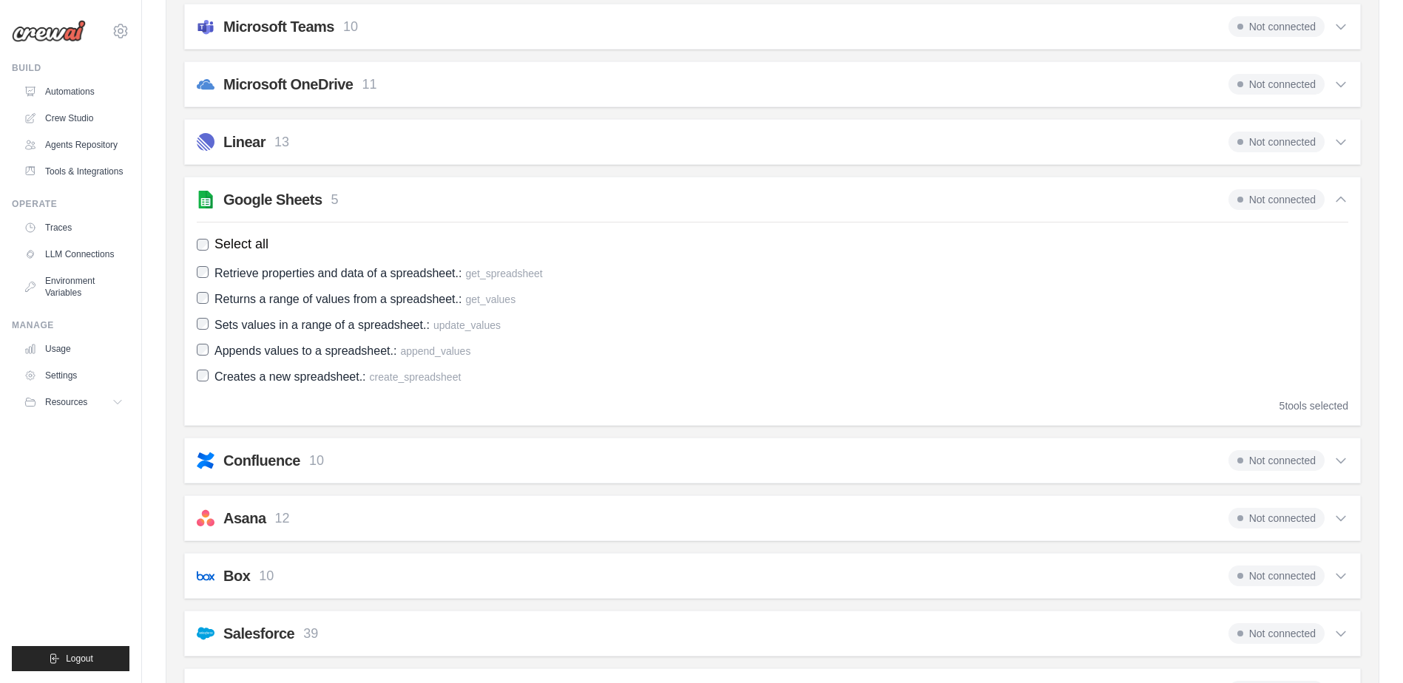
click at [266, 197] on h2 "Google Sheets" at bounding box center [272, 199] width 99 height 21
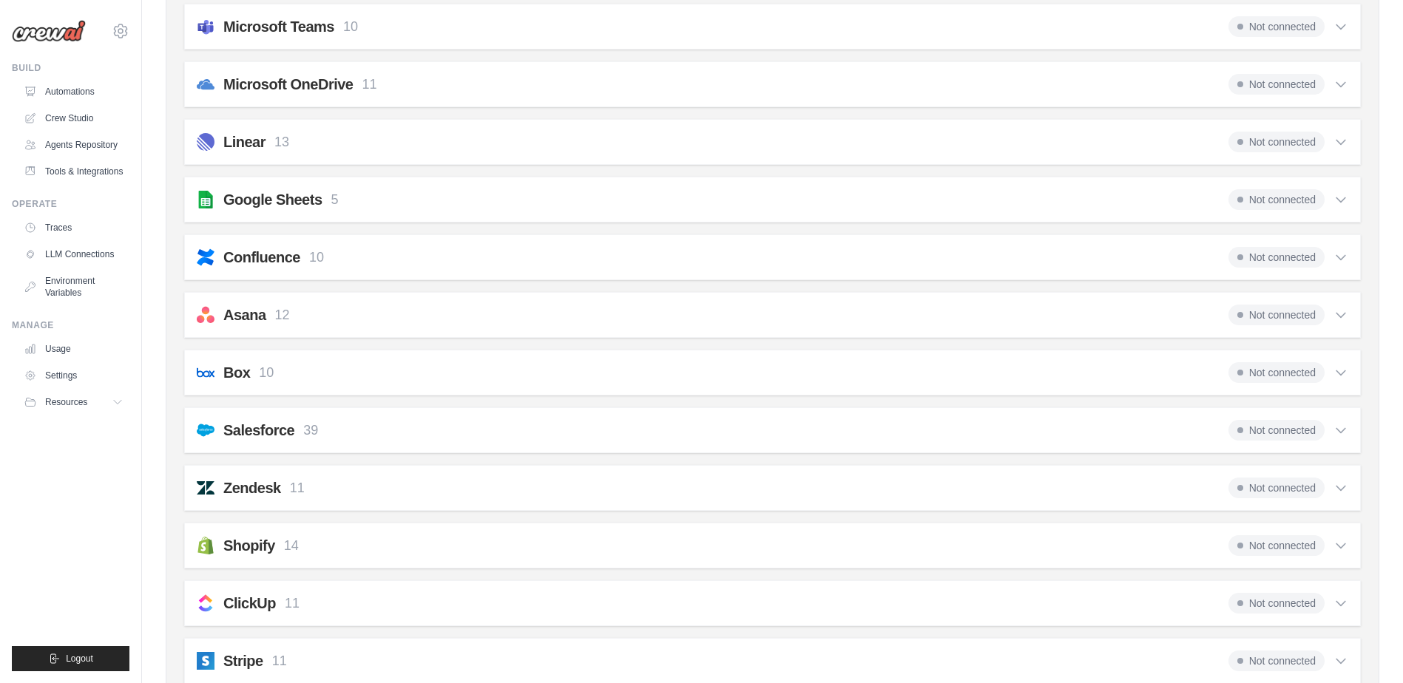
click at [266, 197] on h2 "Google Sheets" at bounding box center [272, 199] width 99 height 21
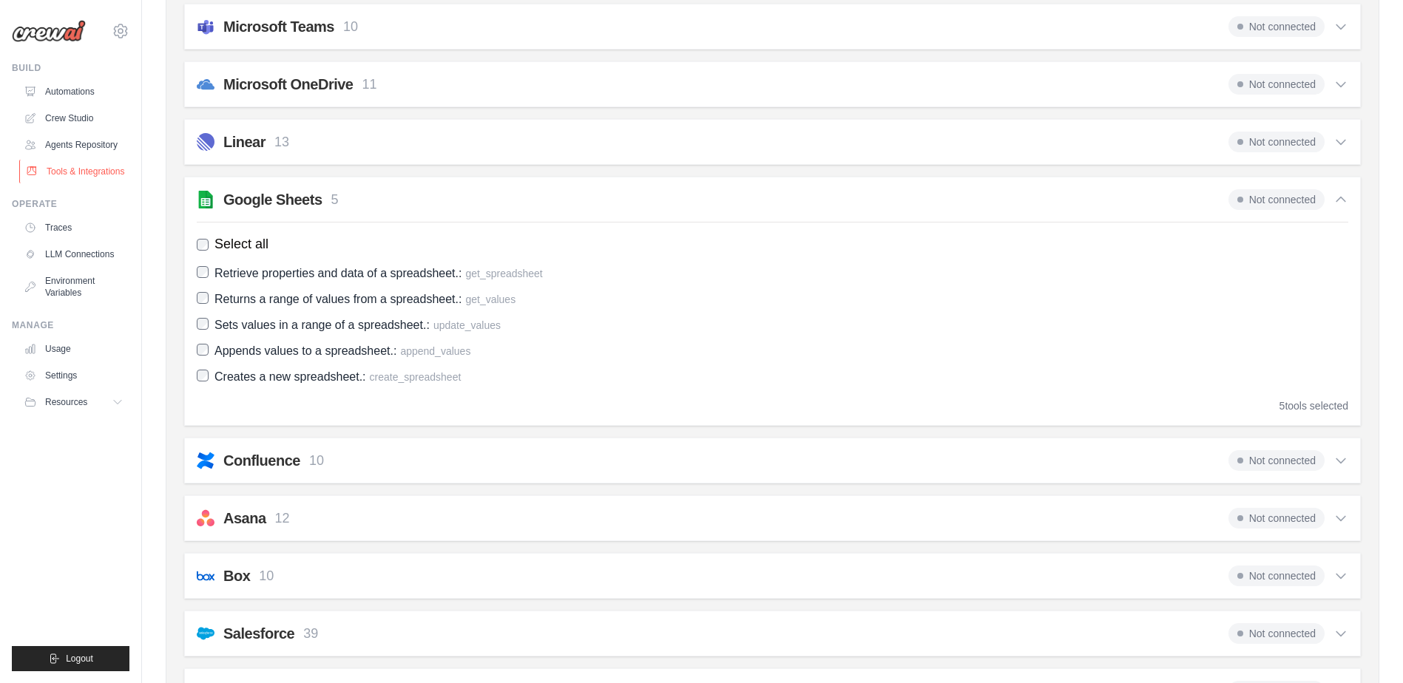
click at [79, 168] on link "Tools & Integrations" at bounding box center [75, 172] width 112 height 24
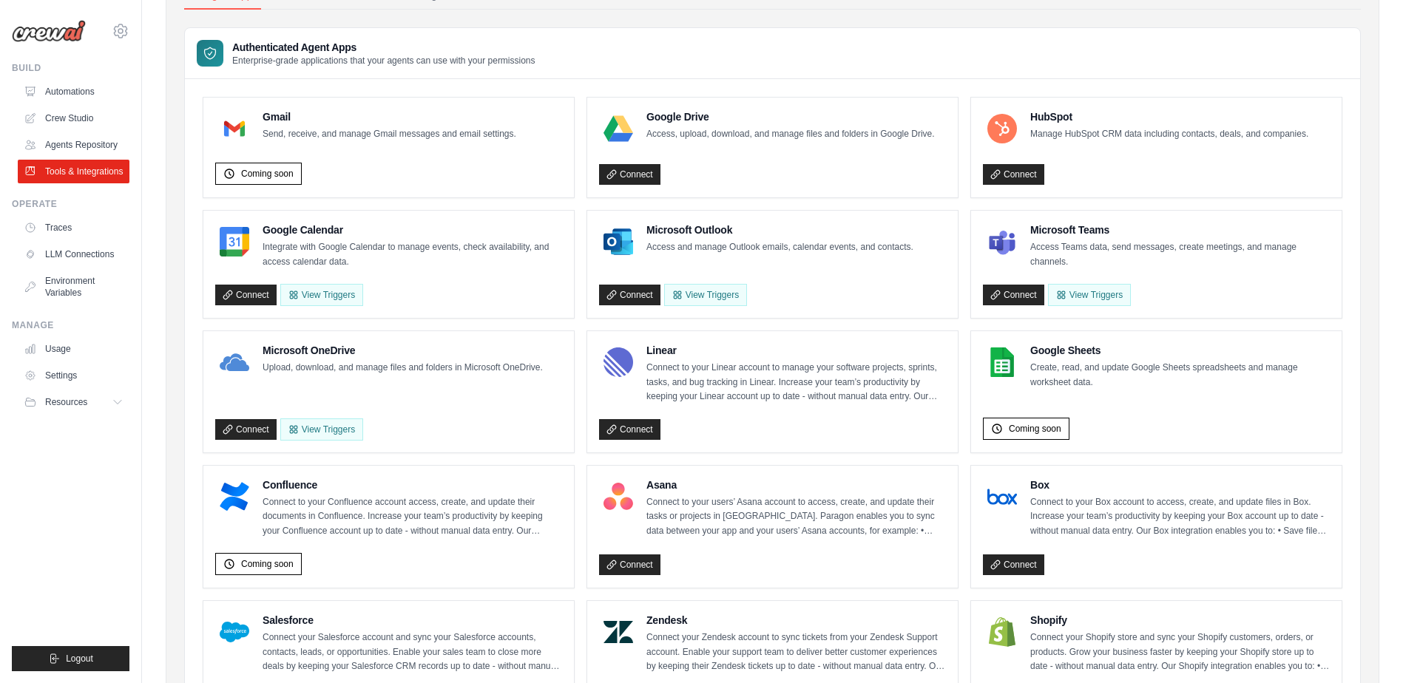
scroll to position [222, 0]
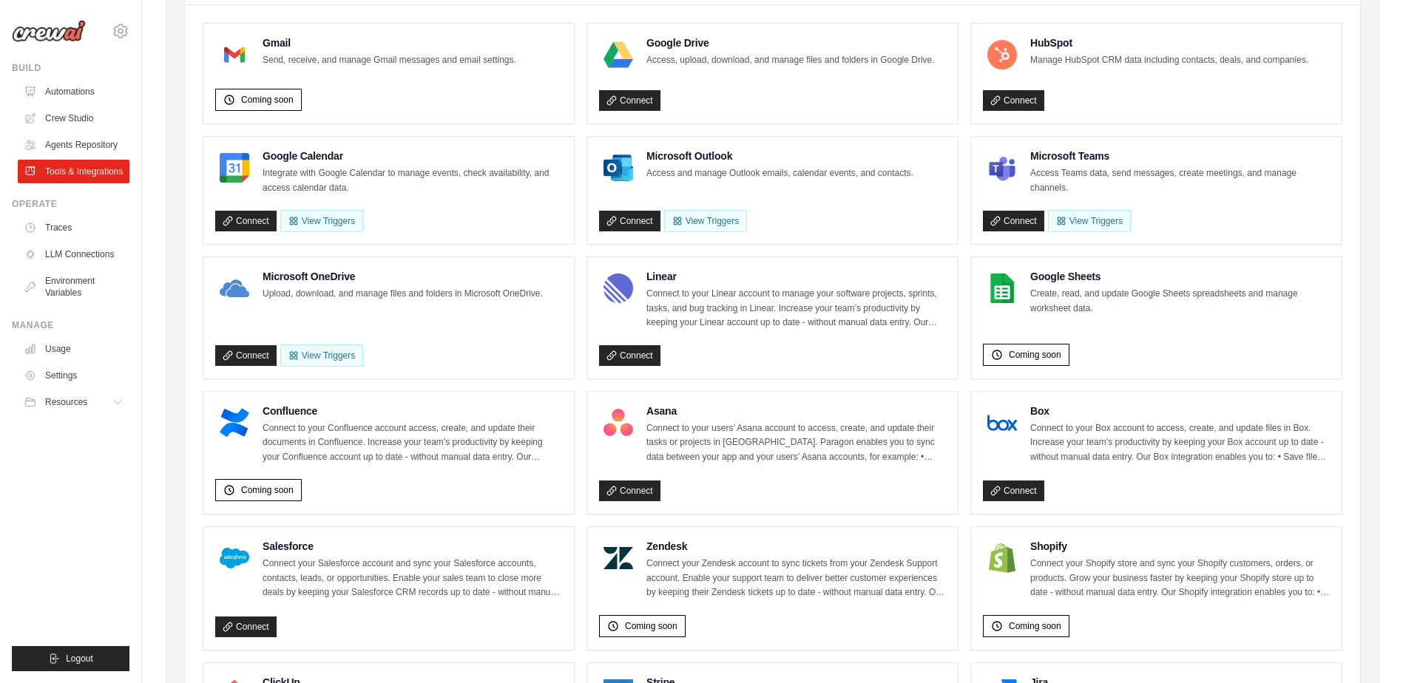
click at [1081, 278] on h4 "Google Sheets" at bounding box center [1180, 276] width 300 height 15
click at [1031, 354] on span "Coming soon" at bounding box center [1035, 355] width 53 height 12
click at [996, 354] on icon at bounding box center [997, 355] width 12 height 12
click at [995, 353] on icon at bounding box center [997, 355] width 12 height 12
click at [1182, 341] on div "Coming soon" at bounding box center [1156, 352] width 347 height 29
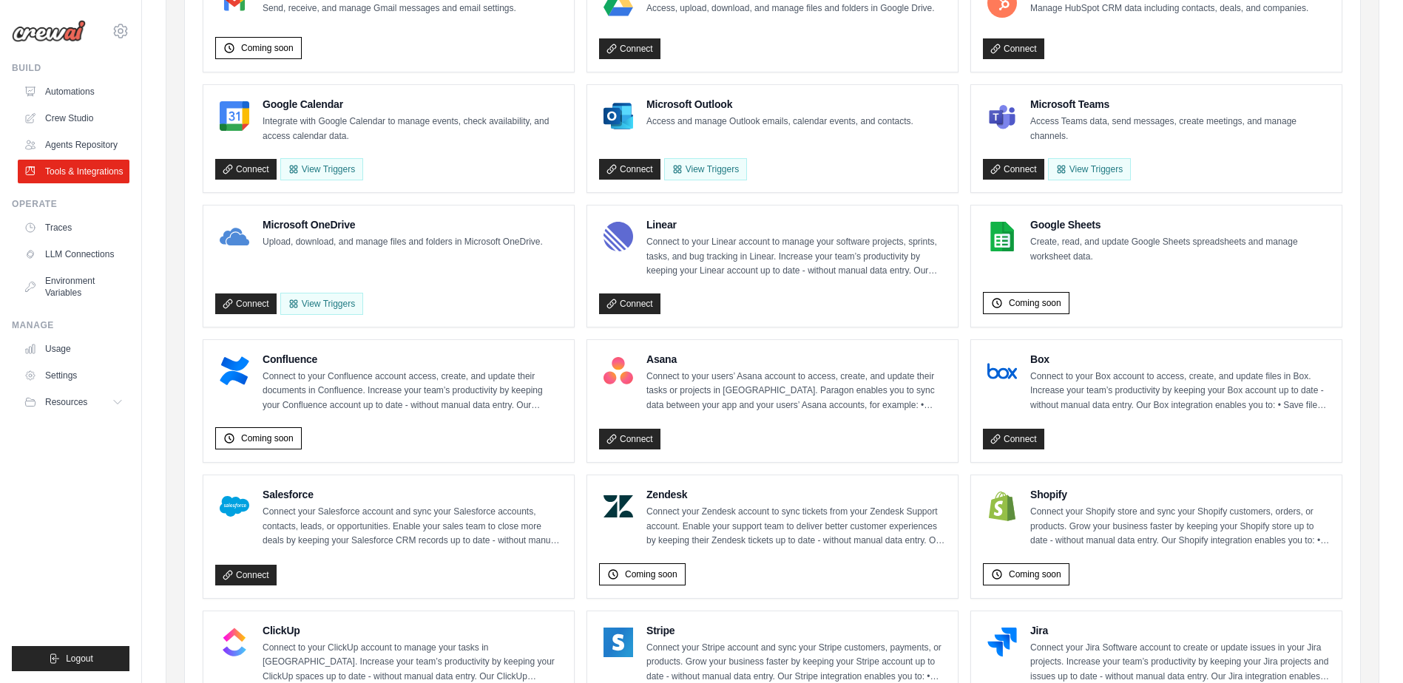
scroll to position [198, 0]
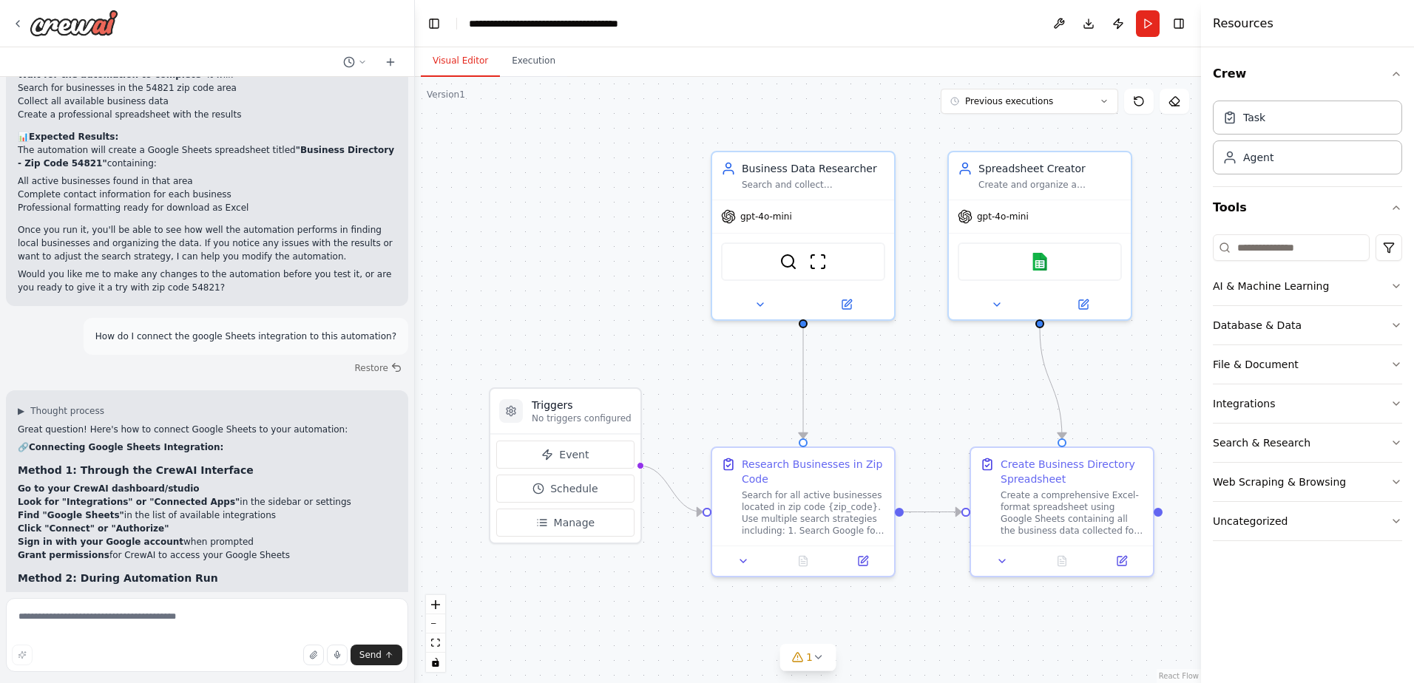
scroll to position [3063, 0]
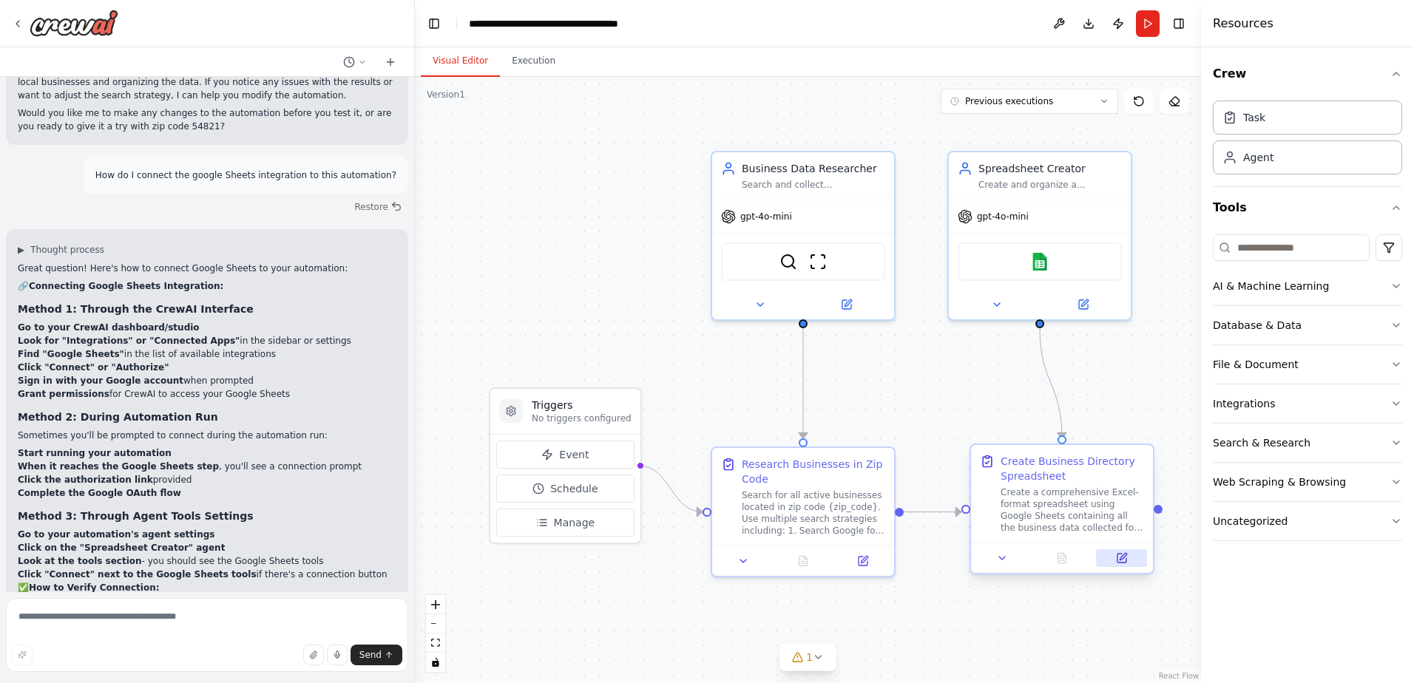
click at [1123, 563] on icon at bounding box center [1121, 558] width 9 height 9
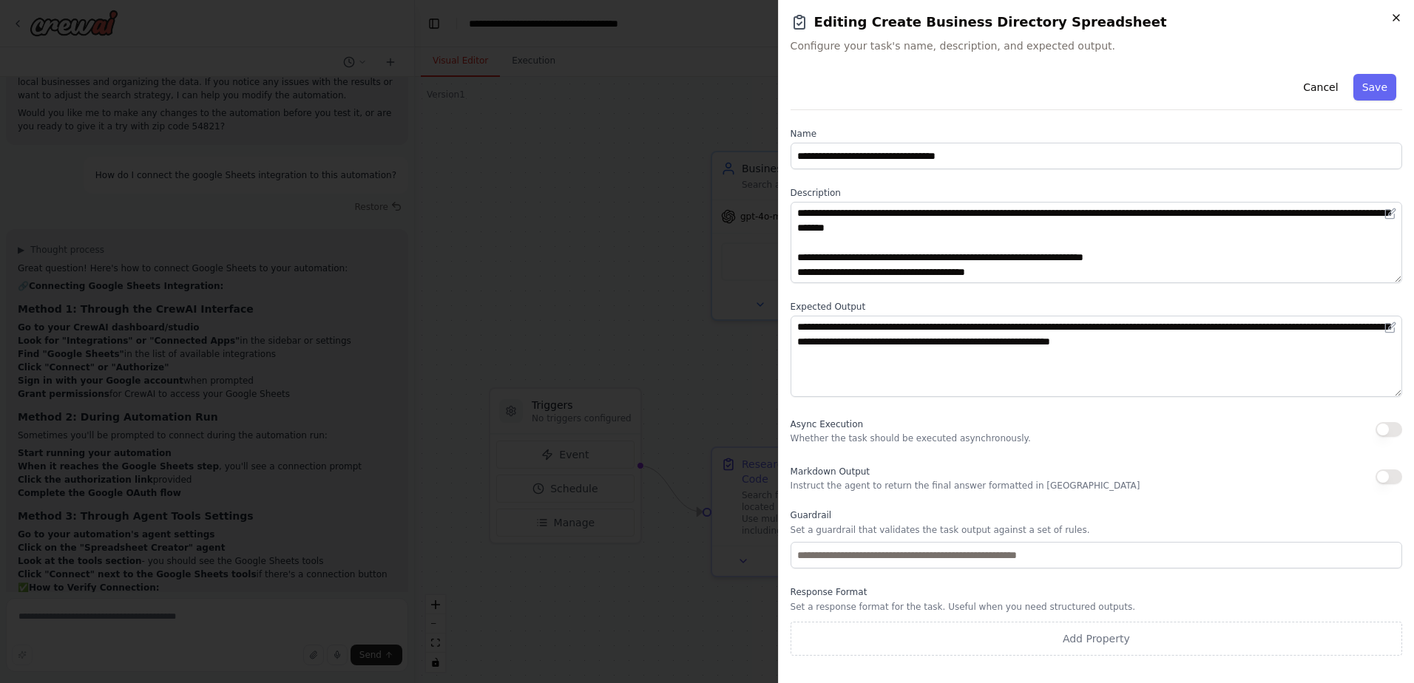
click at [1394, 17] on icon "button" at bounding box center [1396, 18] width 12 height 12
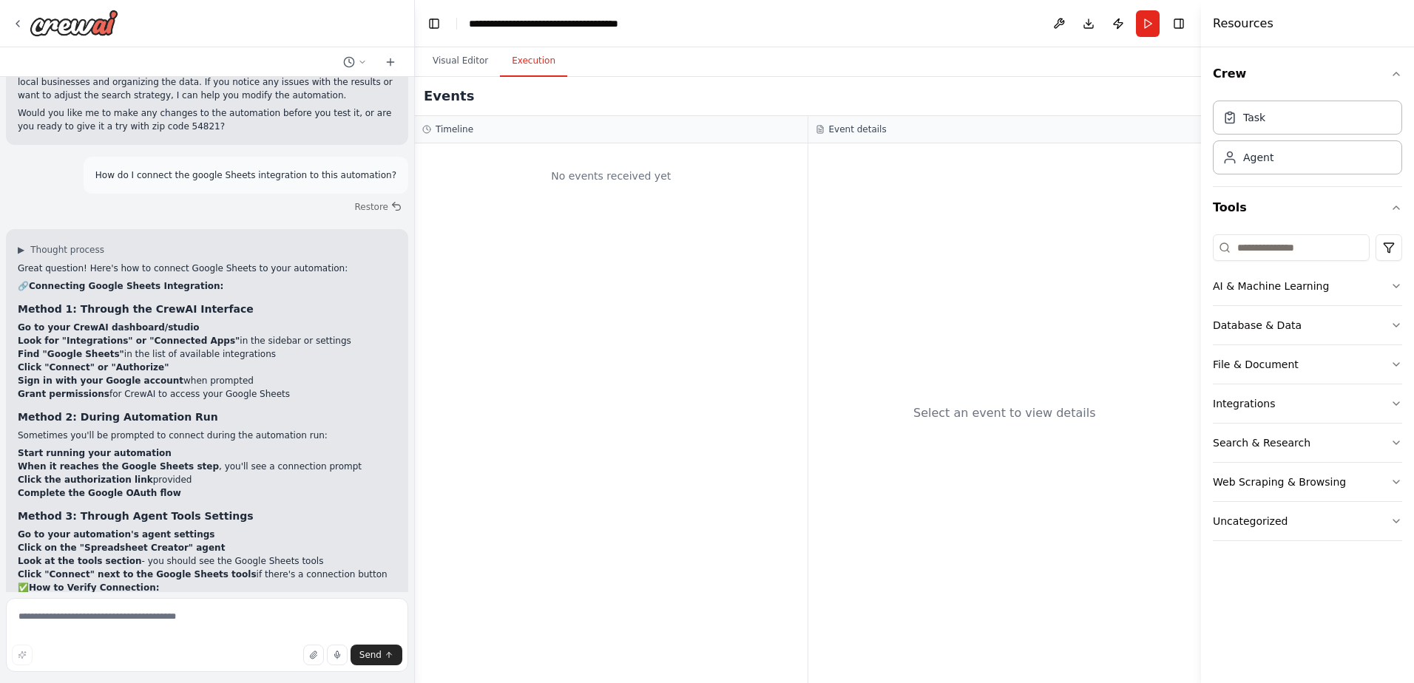
click at [526, 63] on button "Execution" at bounding box center [533, 61] width 67 height 31
click at [1270, 163] on div "Agent" at bounding box center [1258, 156] width 30 height 15
click at [1061, 25] on button at bounding box center [1059, 23] width 24 height 27
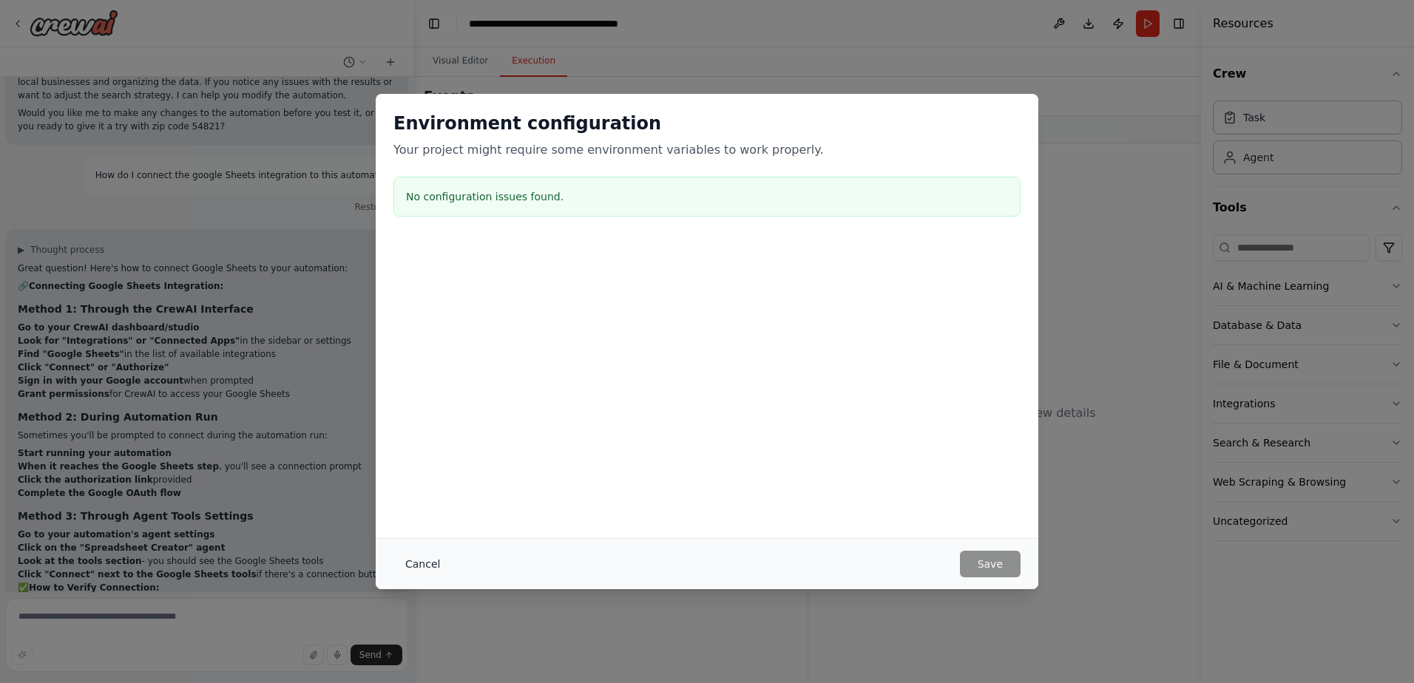
click at [422, 563] on button "Cancel" at bounding box center [422, 564] width 58 height 27
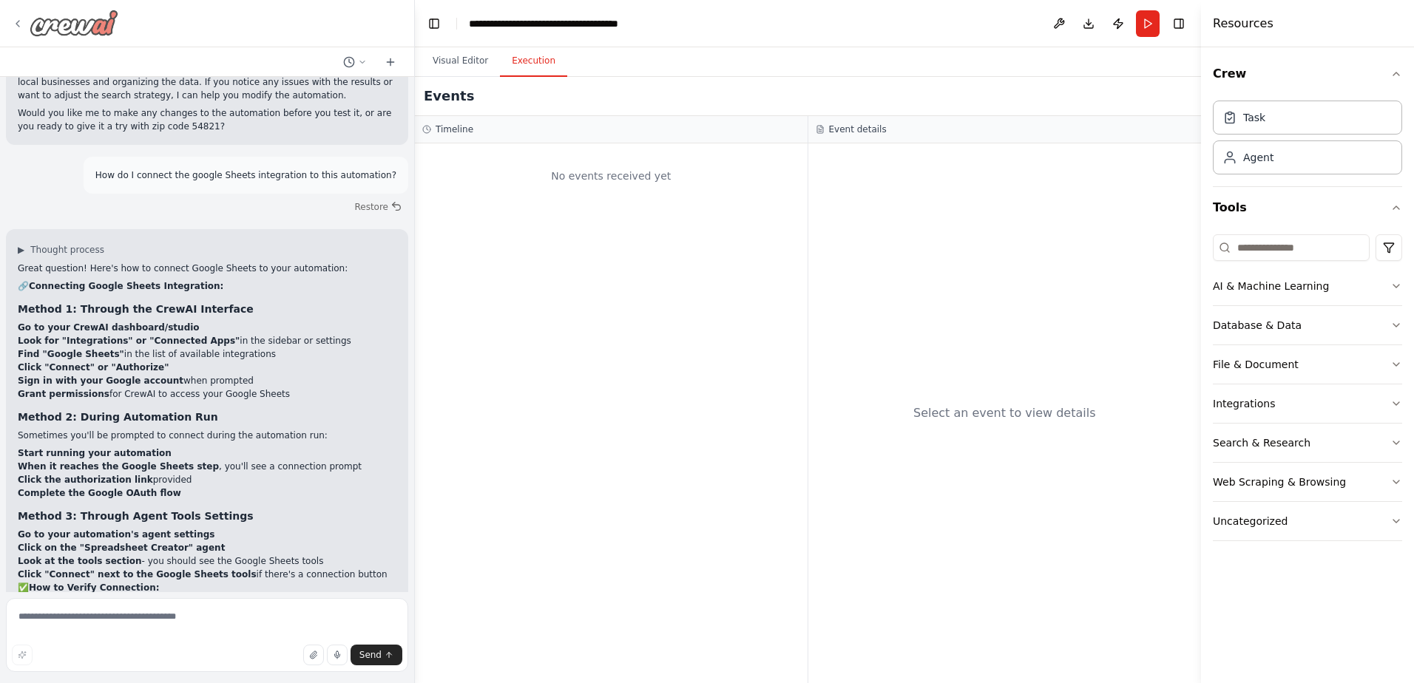
click at [20, 23] on icon at bounding box center [18, 24] width 12 height 12
